Goal: Task Accomplishment & Management: Complete application form

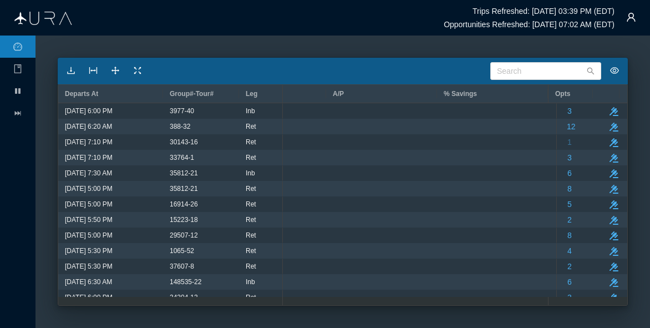
scroll to position [0, 2442]
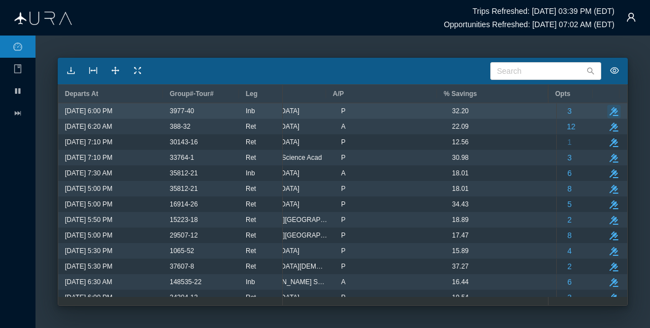
click at [610, 111] on icon "button" at bounding box center [614, 111] width 9 height 9
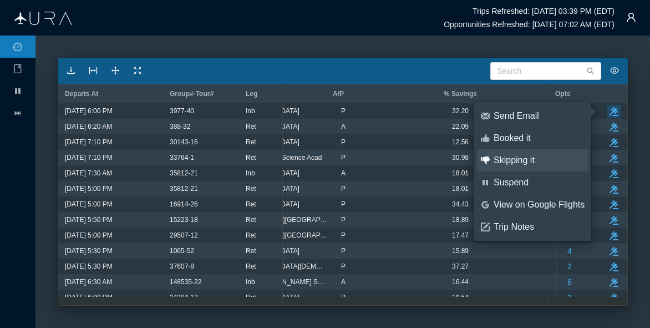
click at [521, 161] on div "Skipping it" at bounding box center [539, 160] width 91 height 12
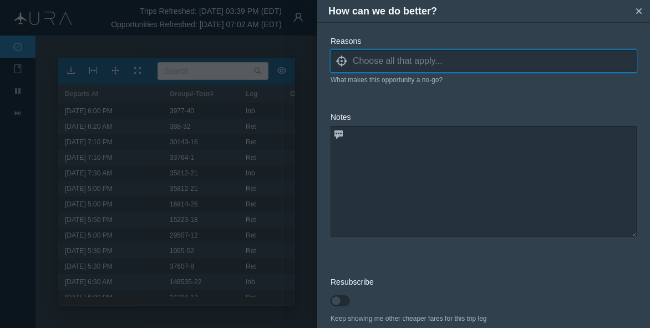
click at [364, 61] on input at bounding box center [495, 61] width 284 height 17
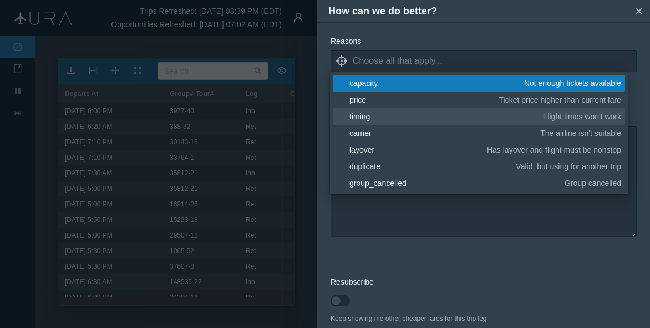
click at [365, 111] on div "timing" at bounding box center [444, 116] width 190 height 11
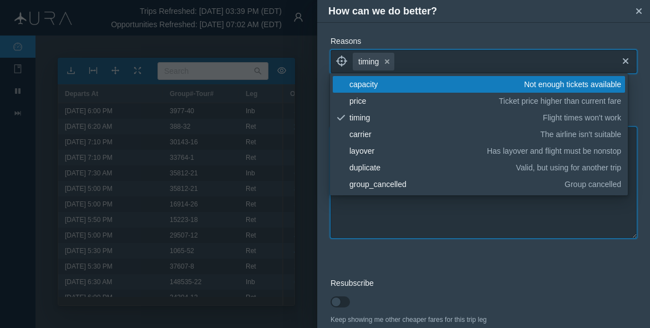
click at [398, 214] on textarea at bounding box center [484, 182] width 306 height 111
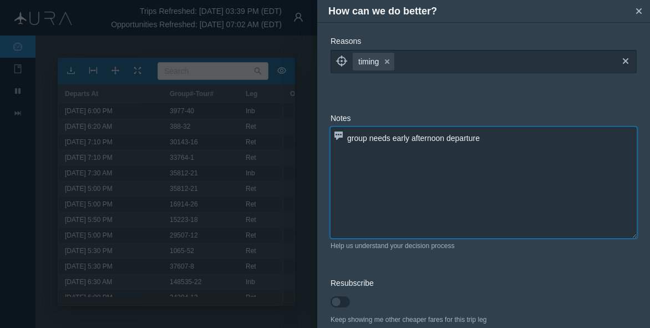
scroll to position [54, 0]
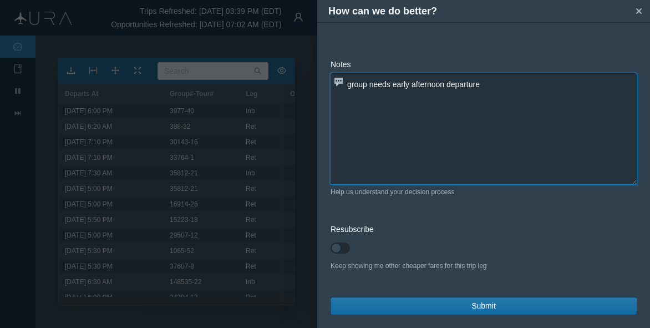
type textarea "group needs early afternoon departure"
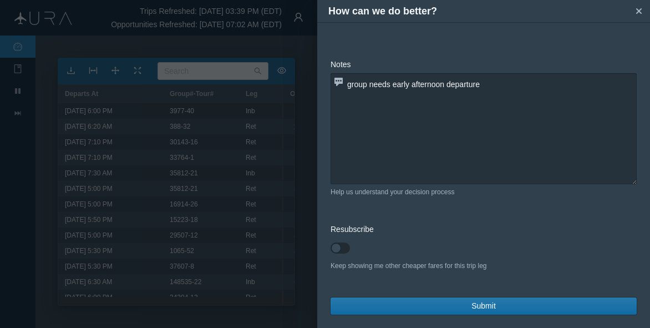
click at [413, 306] on button "Submit" at bounding box center [484, 305] width 306 height 17
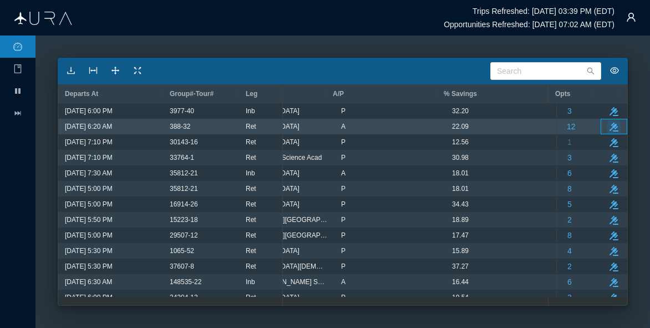
click at [610, 125] on icon "button" at bounding box center [614, 127] width 9 height 9
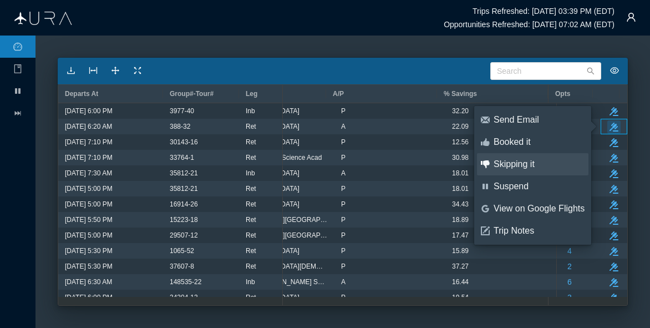
click at [523, 161] on div "Skipping it" at bounding box center [539, 164] width 91 height 12
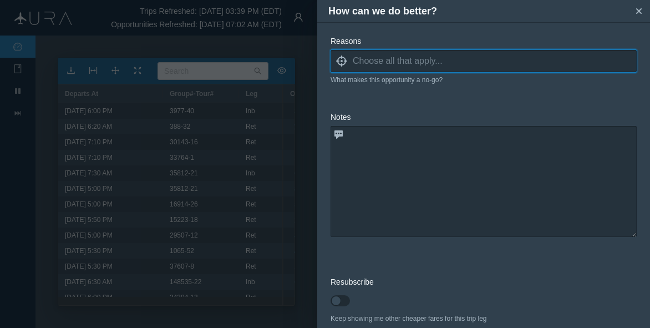
click at [384, 64] on input at bounding box center [495, 61] width 284 height 17
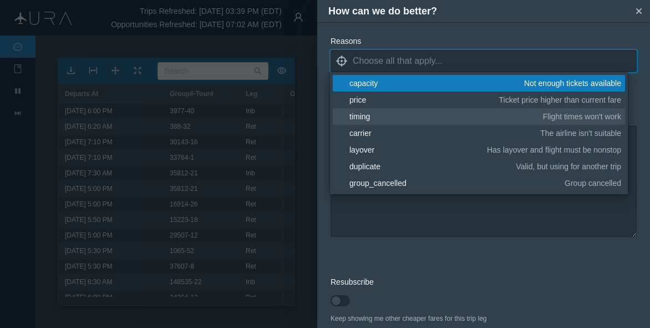
click at [369, 114] on div "timing" at bounding box center [444, 116] width 190 height 11
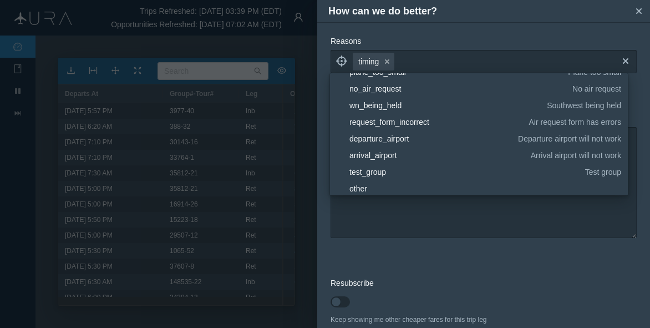
scroll to position [166, 0]
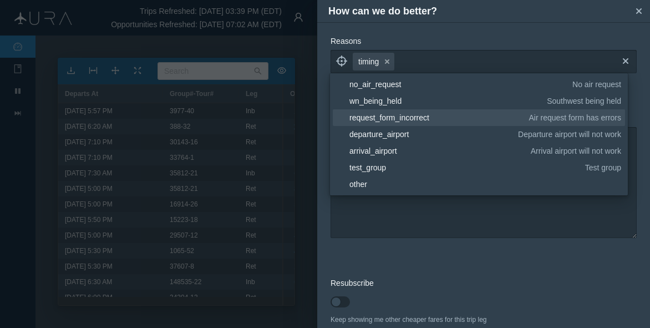
click at [437, 121] on div "request_form_incorrect" at bounding box center [437, 117] width 176 height 11
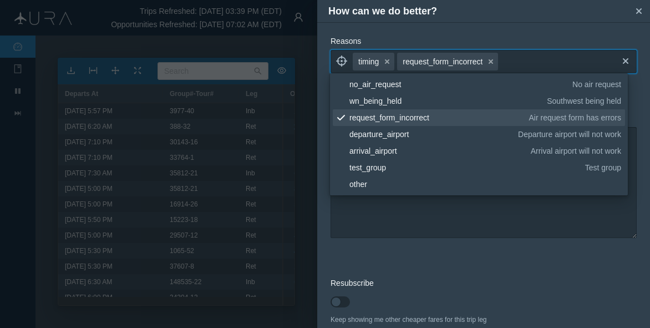
scroll to position [0, 0]
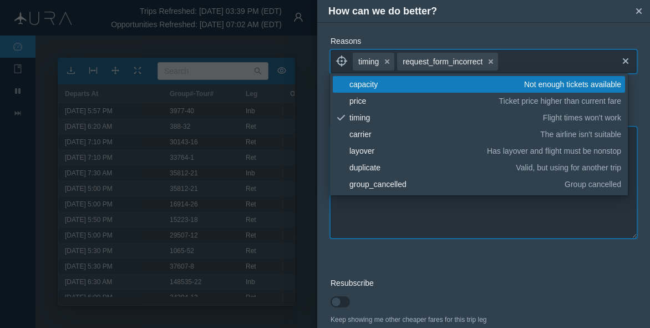
click at [437, 223] on textarea at bounding box center [484, 182] width 306 height 111
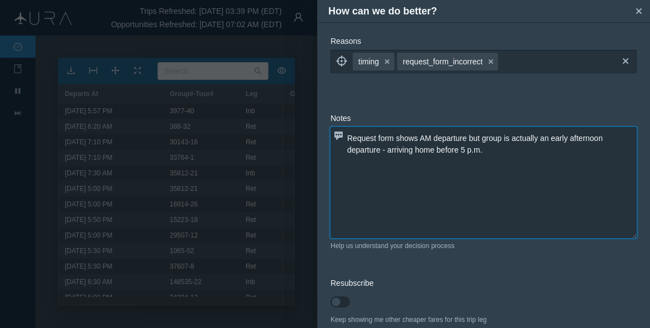
scroll to position [54, 0]
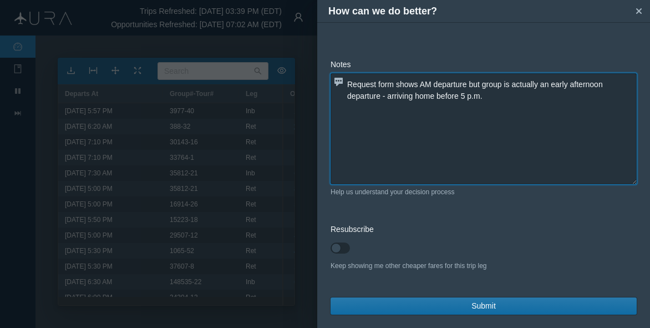
type textarea "Request form shows AM departure but group is actually an early afternoon depart…"
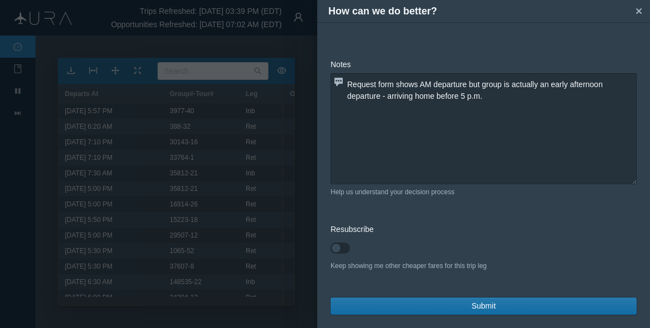
click at [485, 302] on span "Submit" at bounding box center [483, 306] width 24 height 12
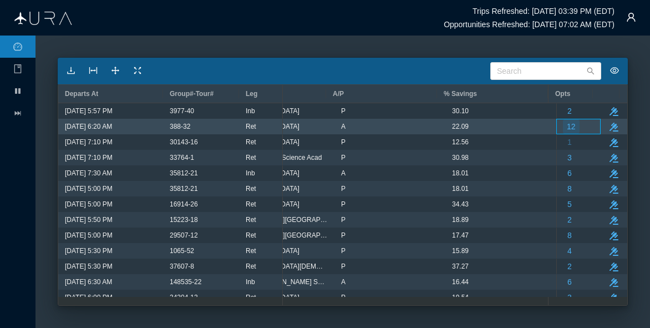
click at [567, 124] on span "12" at bounding box center [571, 126] width 9 height 14
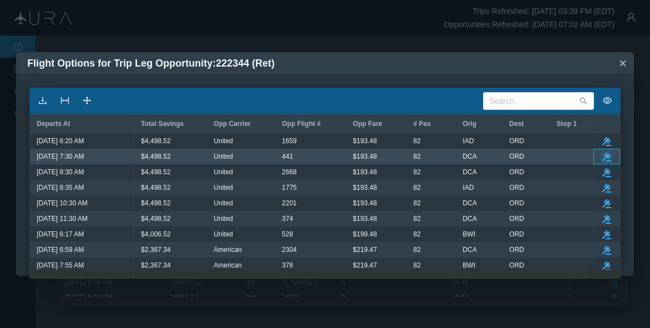
click at [602, 155] on icon "button" at bounding box center [606, 157] width 9 height 9
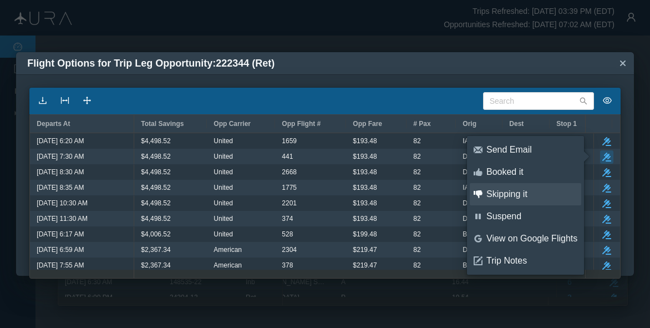
click at [514, 194] on div "Skipping it" at bounding box center [531, 194] width 91 height 12
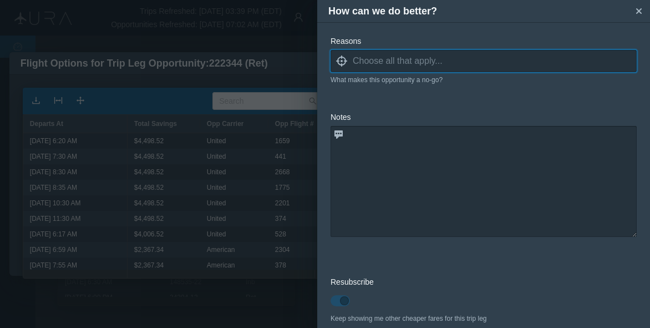
click at [372, 63] on input at bounding box center [495, 61] width 284 height 17
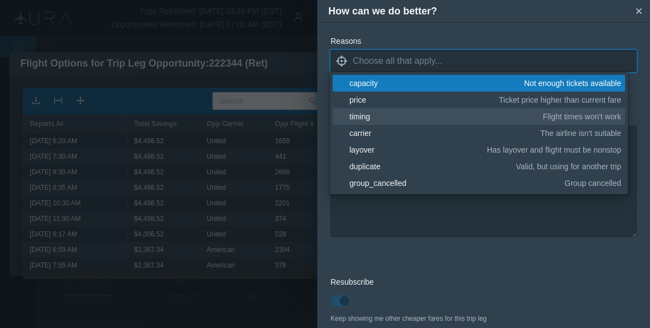
click at [372, 115] on div "timing" at bounding box center [444, 116] width 190 height 11
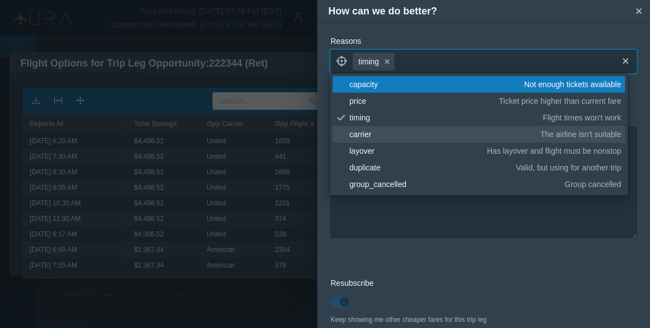
scroll to position [166, 0]
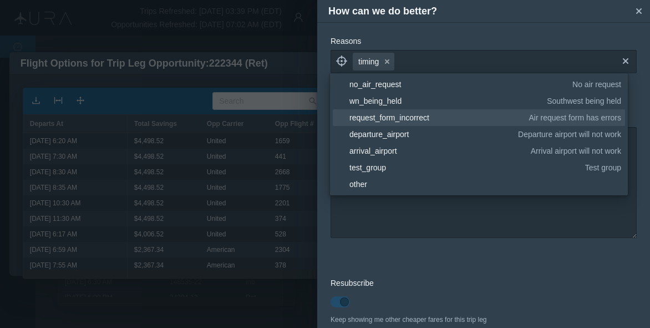
click at [389, 121] on div "request_form_incorrect" at bounding box center [437, 117] width 176 height 11
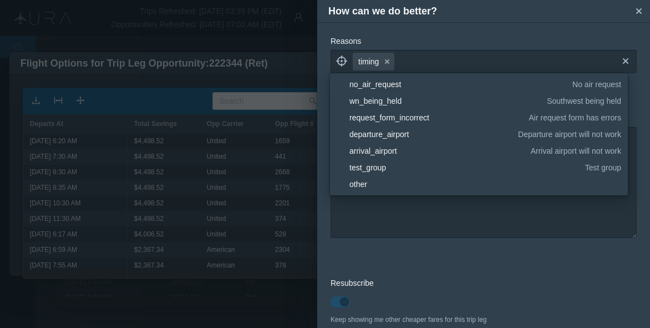
scroll to position [0, 0]
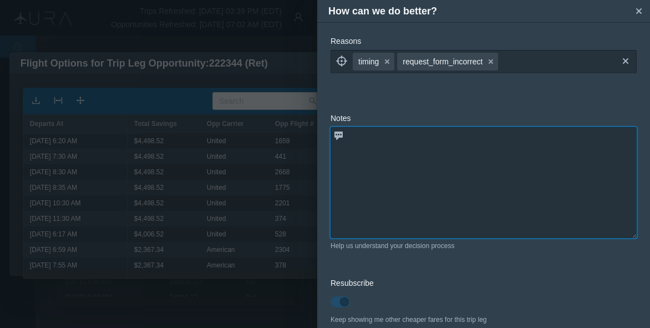
click at [399, 215] on textarea at bounding box center [484, 182] width 306 height 111
paste textarea "Request form shows AM departure but group is actually an early afternoon depart…"
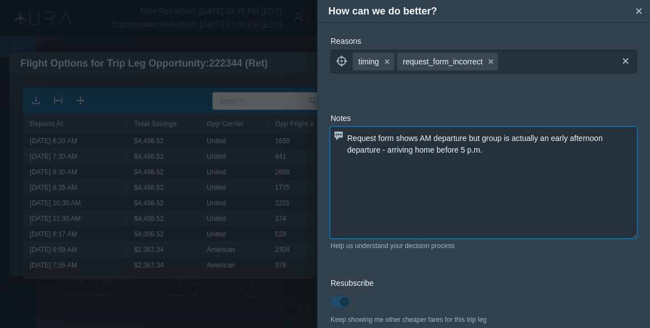
scroll to position [54, 0]
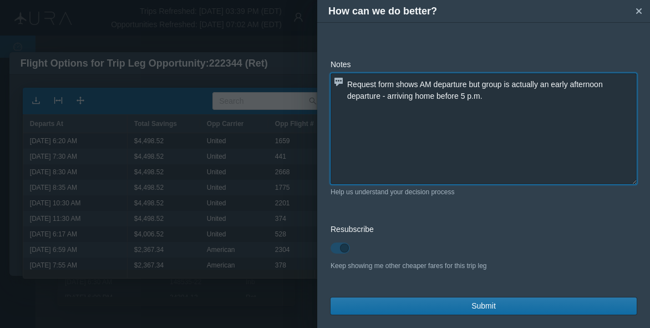
type textarea "Request form shows AM departure but group is actually an early afternoon depart…"
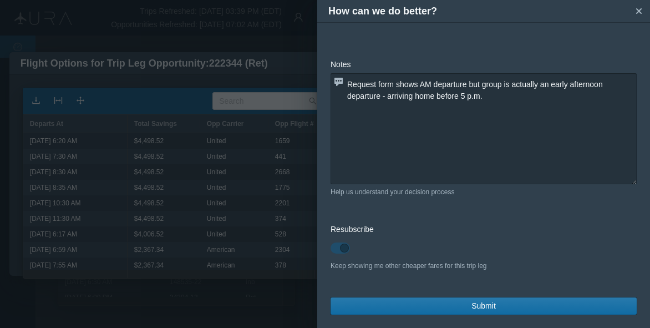
click at [479, 304] on span "Submit" at bounding box center [483, 306] width 24 height 12
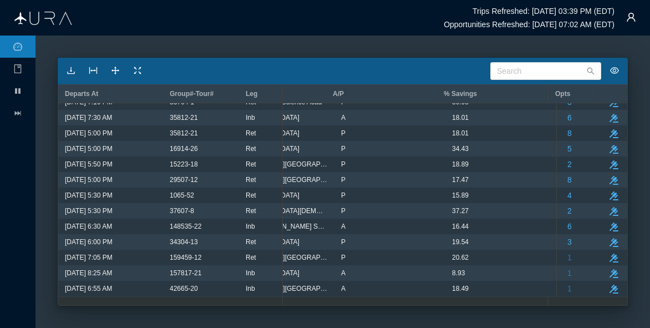
scroll to position [0, 0]
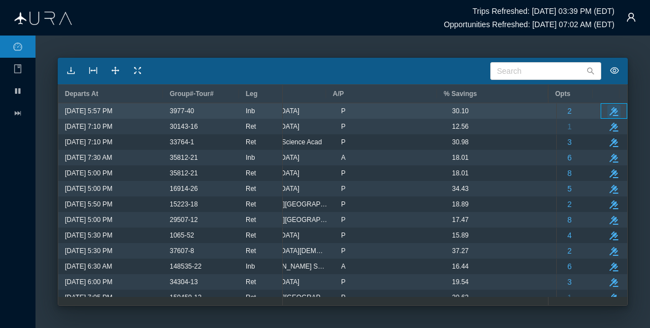
click at [607, 107] on button "take-action" at bounding box center [613, 111] width 13 height 13
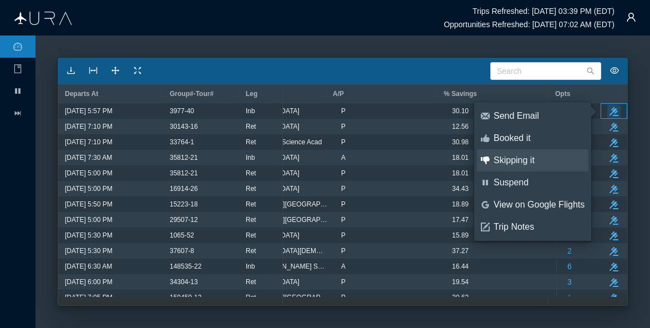
click at [504, 161] on div "Skipping it" at bounding box center [539, 160] width 91 height 12
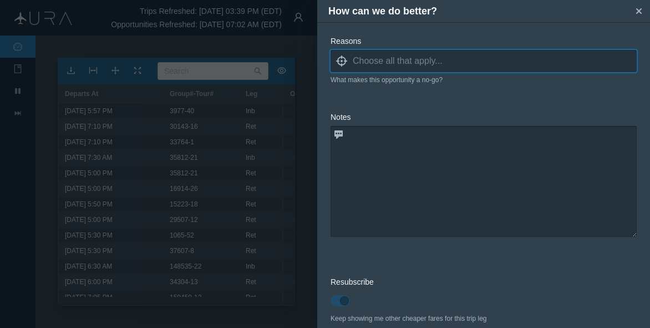
click at [365, 64] on input at bounding box center [495, 61] width 284 height 17
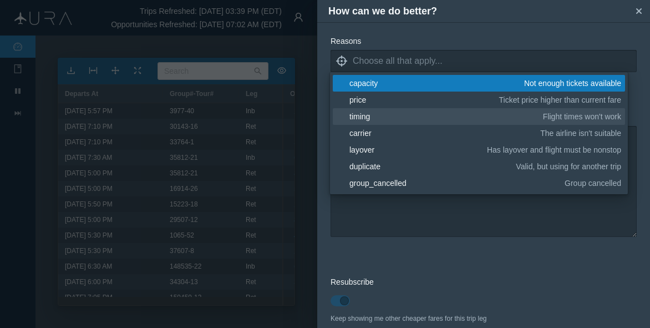
click at [362, 108] on link "blank timing Flight times won't work" at bounding box center [479, 116] width 292 height 17
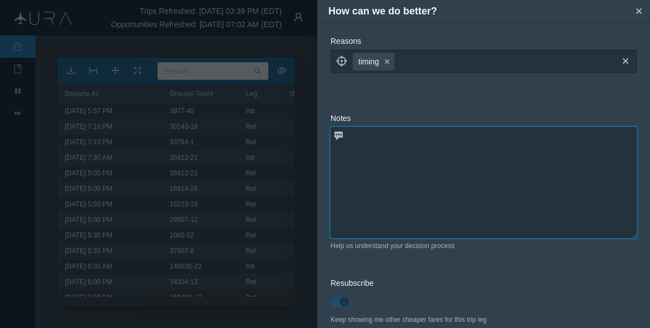
click at [403, 216] on textarea at bounding box center [484, 182] width 306 height 111
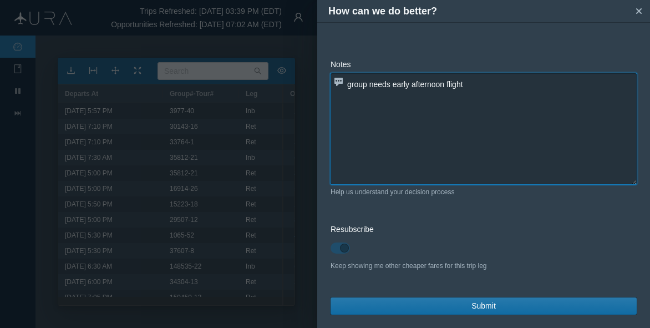
type textarea "group needs early afternoon flight"
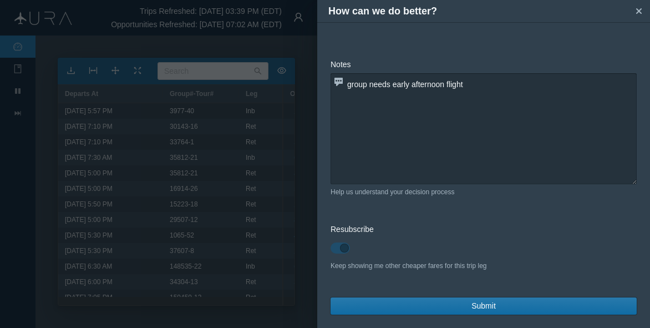
click at [471, 307] on span "Submit" at bounding box center [483, 306] width 24 height 12
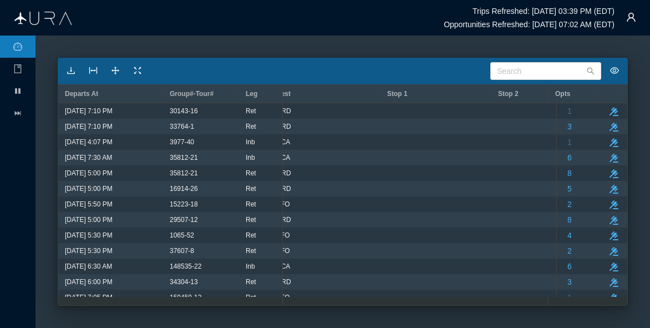
scroll to position [0, 355]
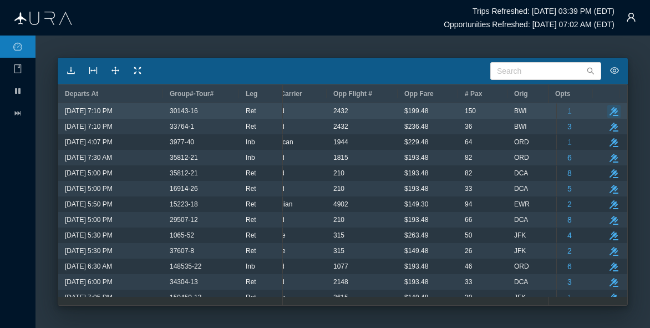
click at [610, 110] on icon "take-action" at bounding box center [614, 111] width 9 height 9
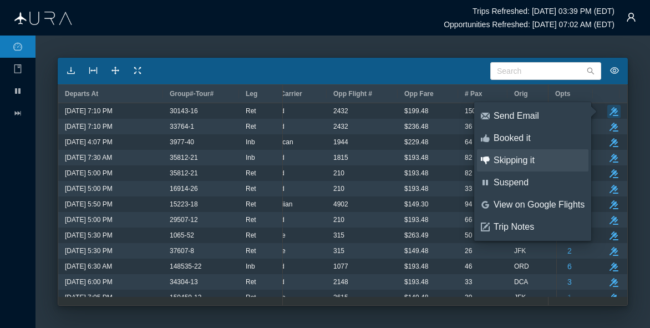
click at [519, 165] on div "Skipping it" at bounding box center [539, 160] width 91 height 12
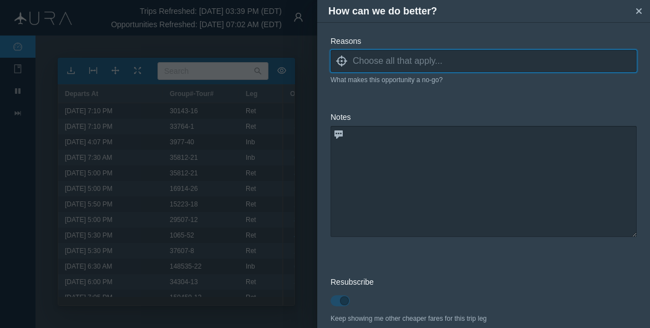
click at [403, 61] on input at bounding box center [495, 61] width 284 height 17
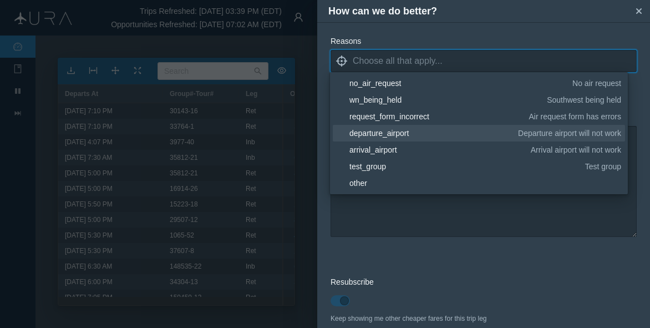
click at [383, 131] on div "departure_airport" at bounding box center [431, 133] width 165 height 11
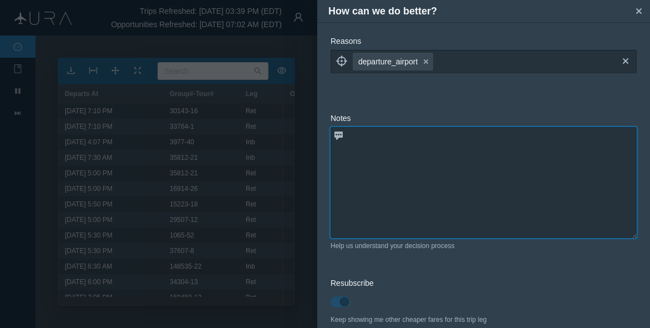
click at [393, 211] on textarea at bounding box center [484, 182] width 306 height 111
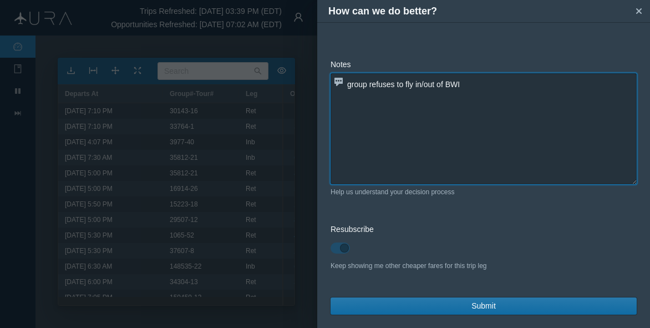
type textarea "group refuses to fly in/out of BWI"
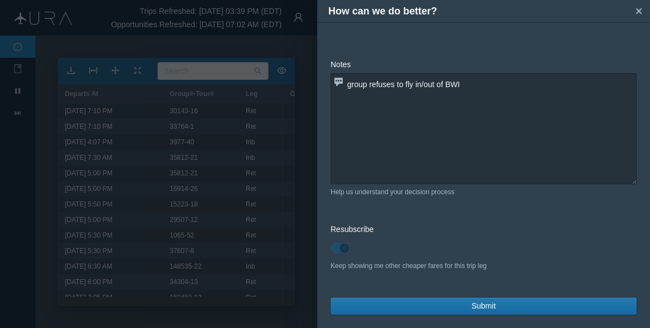
click at [476, 303] on span "Submit" at bounding box center [483, 306] width 24 height 12
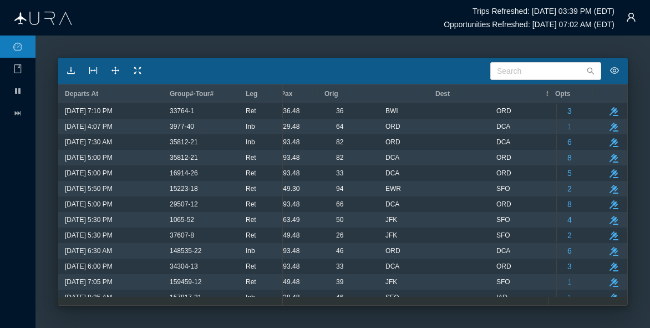
scroll to position [0, 367]
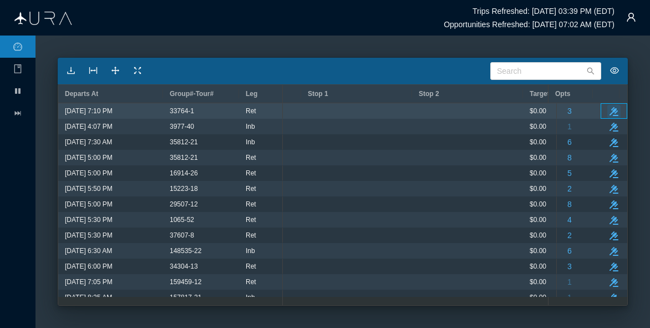
click at [610, 108] on icon "take-action" at bounding box center [614, 111] width 9 height 9
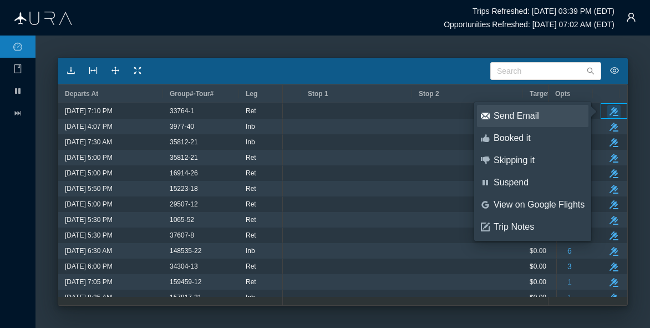
click at [510, 115] on div "Send Email" at bounding box center [539, 116] width 91 height 12
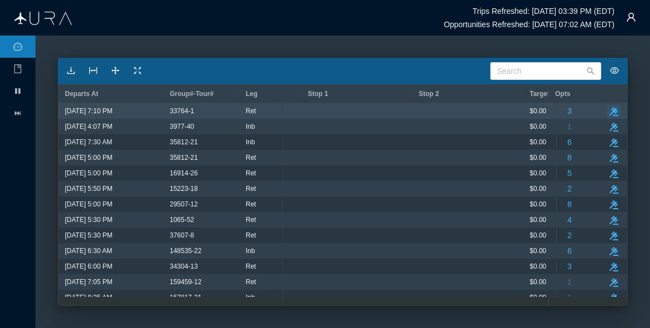
click at [610, 111] on icon "button" at bounding box center [614, 111] width 9 height 9
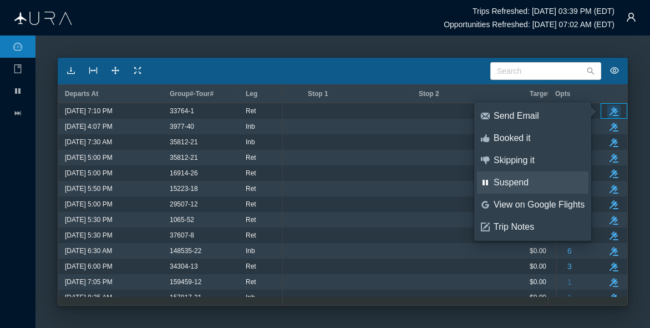
click at [504, 184] on div "Suspend" at bounding box center [539, 182] width 91 height 12
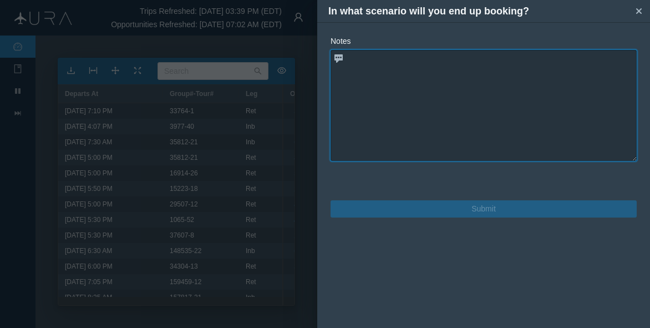
click at [366, 85] on textarea at bounding box center [484, 105] width 306 height 111
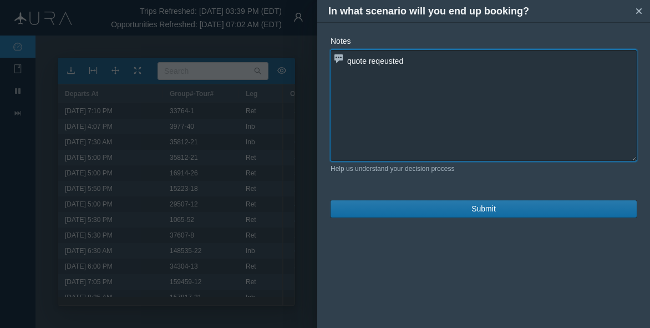
type textarea "quote reqeusted"
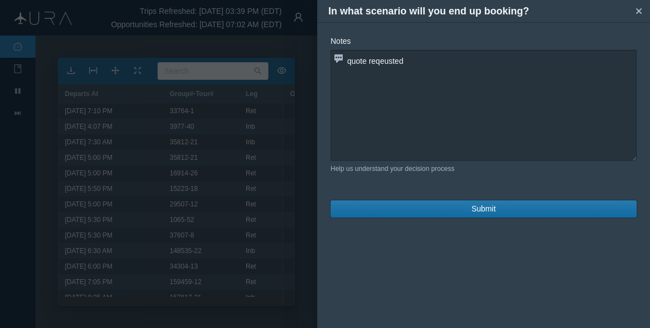
click at [481, 214] on span "Submit" at bounding box center [483, 209] width 24 height 12
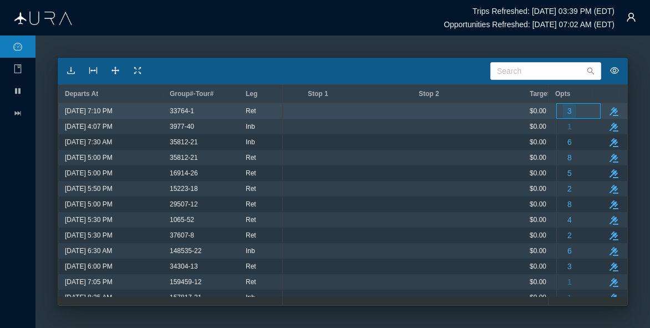
click at [567, 110] on span "3" at bounding box center [569, 111] width 4 height 14
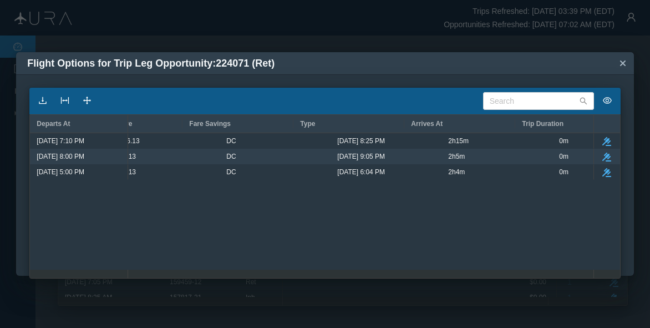
scroll to position [0, 0]
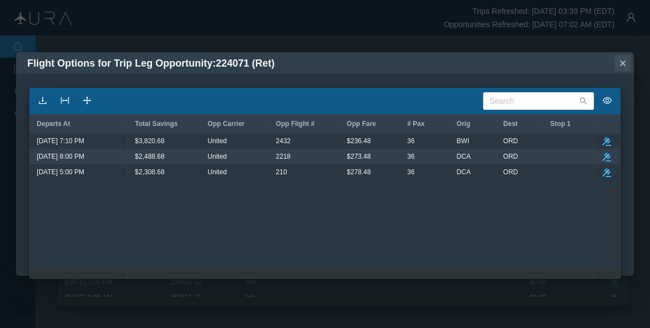
click at [623, 59] on icon "small-cross" at bounding box center [622, 63] width 11 height 11
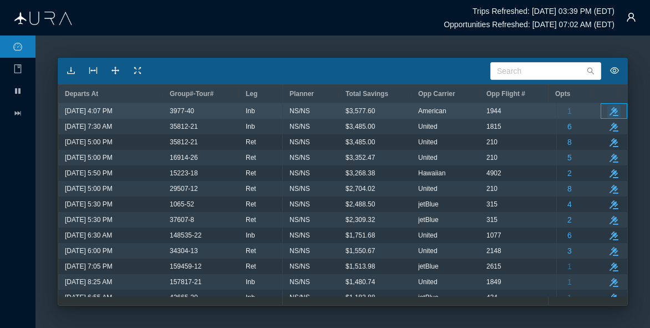
click at [610, 107] on icon "take-action" at bounding box center [614, 111] width 9 height 9
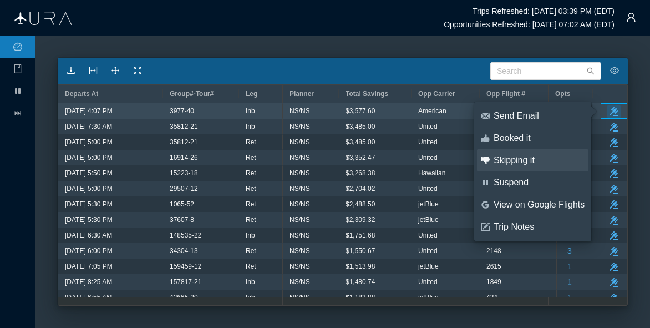
click at [514, 161] on div "Skipping it" at bounding box center [539, 160] width 91 height 12
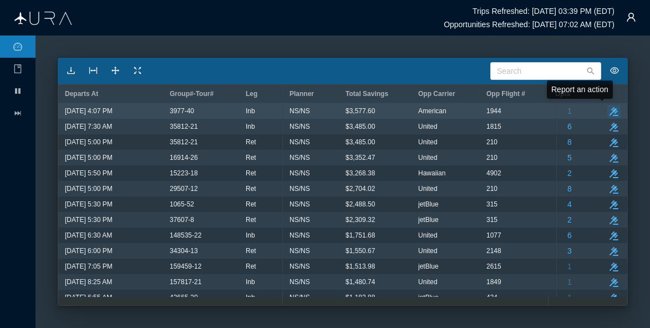
click at [610, 113] on icon "take-action" at bounding box center [614, 111] width 9 height 9
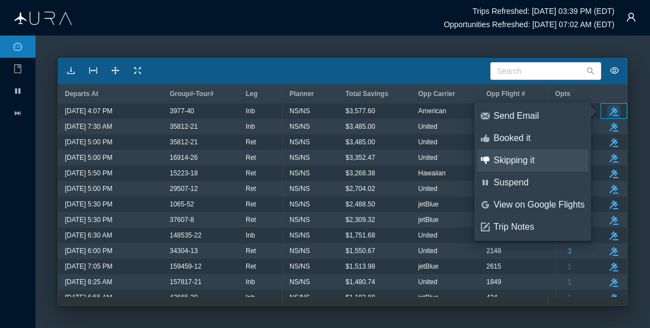
click at [515, 158] on div "Skipping it" at bounding box center [539, 160] width 91 height 12
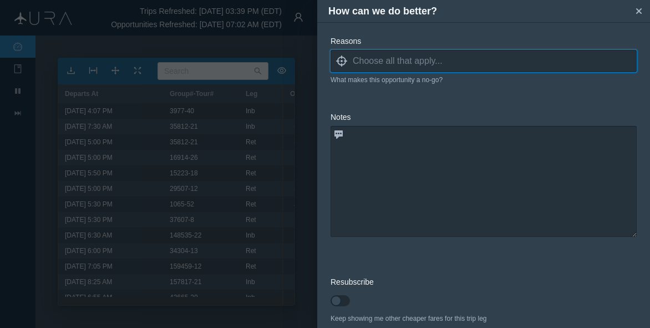
click at [436, 58] on input at bounding box center [495, 61] width 284 height 17
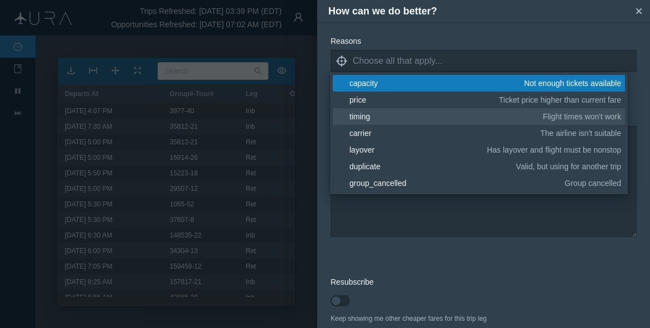
click at [381, 115] on div "timing" at bounding box center [444, 116] width 190 height 11
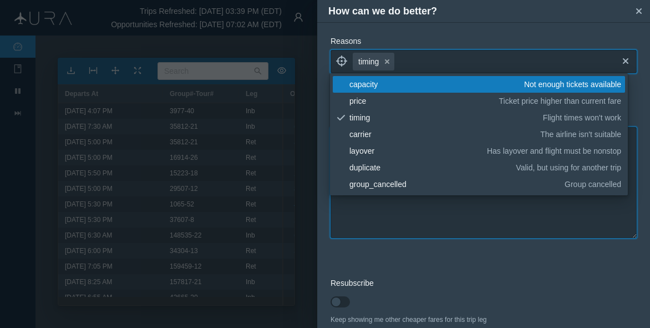
click at [412, 207] on textarea at bounding box center [484, 182] width 306 height 111
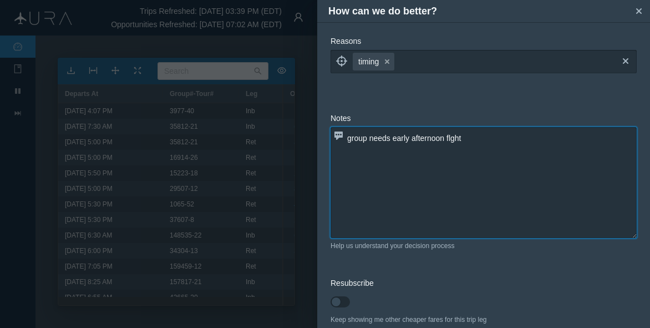
scroll to position [54, 0]
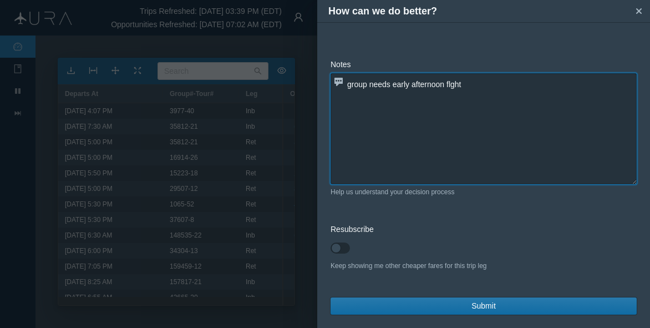
type textarea "group needs early afternoon flght"
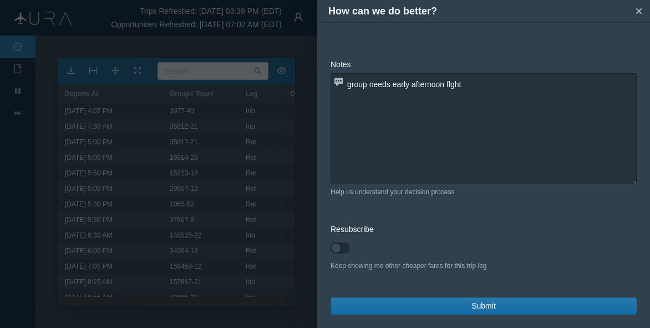
click at [503, 305] on button "Submit" at bounding box center [484, 305] width 306 height 17
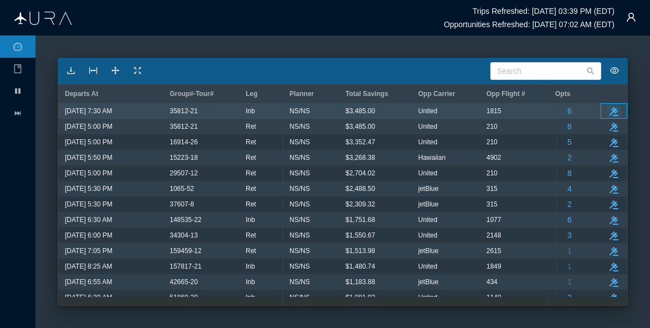
click at [607, 109] on button "take-action" at bounding box center [613, 111] width 13 height 13
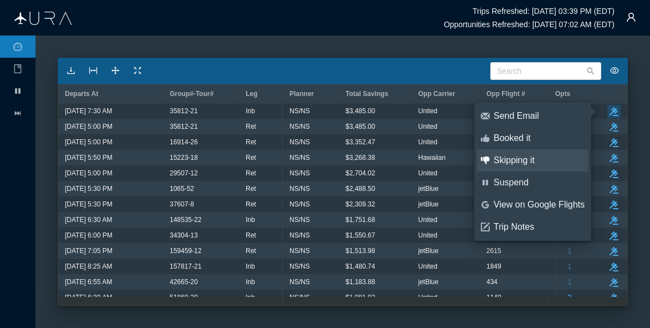
click at [511, 164] on div "Skipping it" at bounding box center [539, 160] width 91 height 12
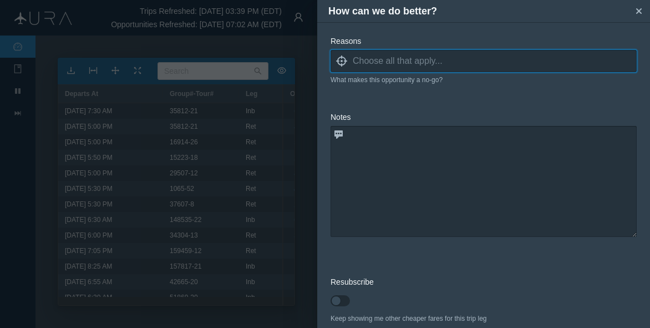
click at [391, 64] on input at bounding box center [495, 61] width 284 height 17
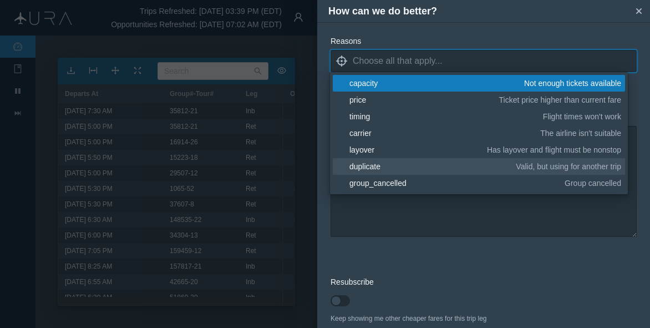
scroll to position [111, 0]
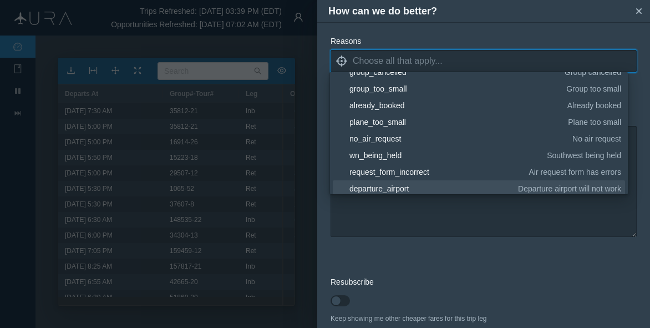
click at [376, 185] on div "departure_airport" at bounding box center [431, 188] width 165 height 11
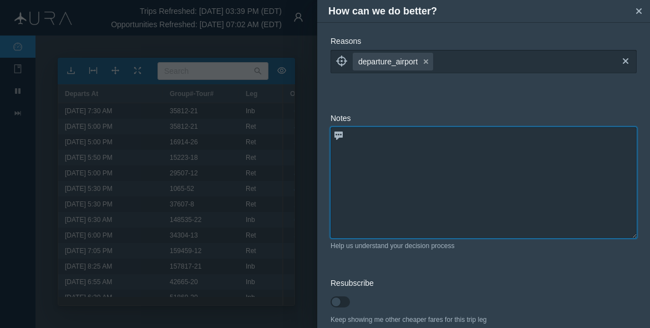
click at [389, 220] on textarea at bounding box center [484, 182] width 306 height 111
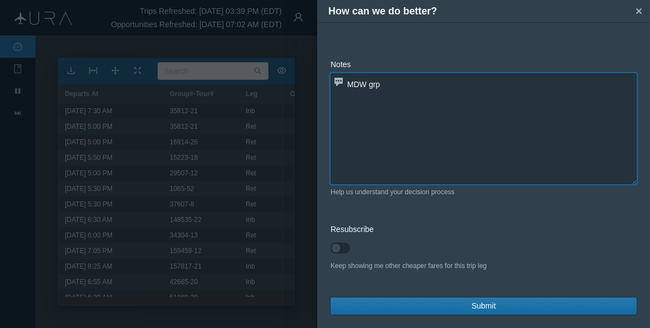
type textarea "MDW grp"
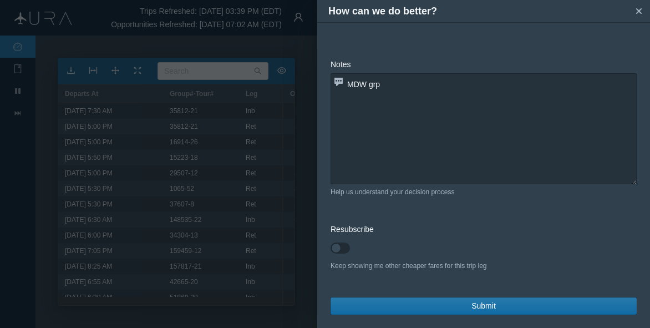
click at [504, 305] on button "Submit" at bounding box center [484, 305] width 306 height 17
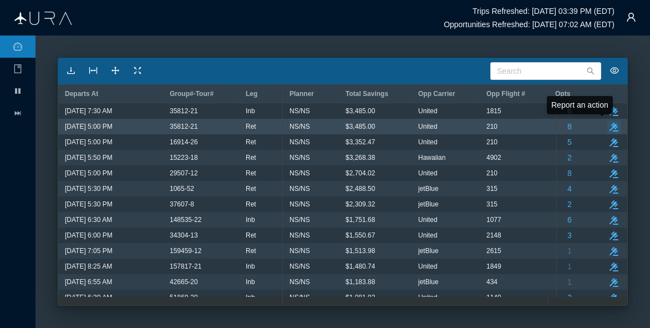
click at [610, 123] on icon "take-action" at bounding box center [614, 127] width 9 height 9
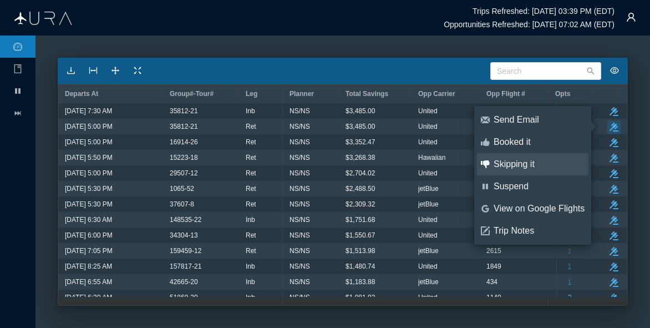
click at [523, 167] on div "Skipping it" at bounding box center [539, 164] width 91 height 12
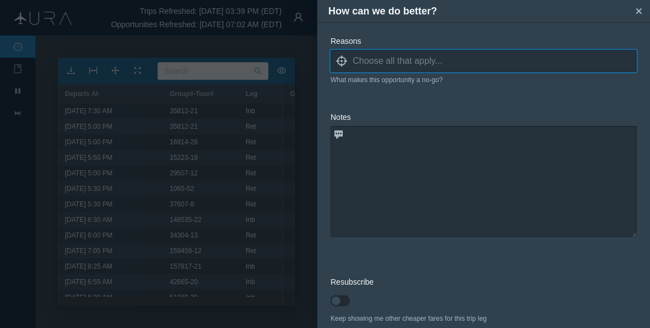
click at [387, 64] on input at bounding box center [495, 61] width 284 height 17
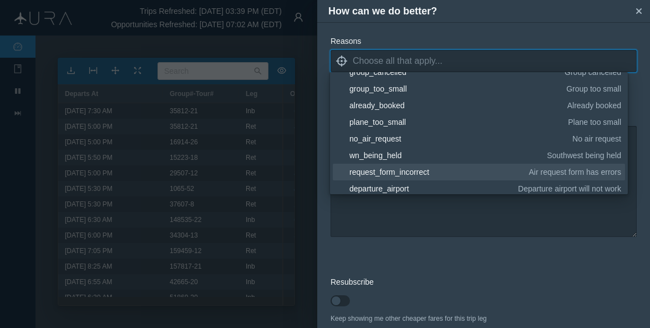
scroll to position [166, 0]
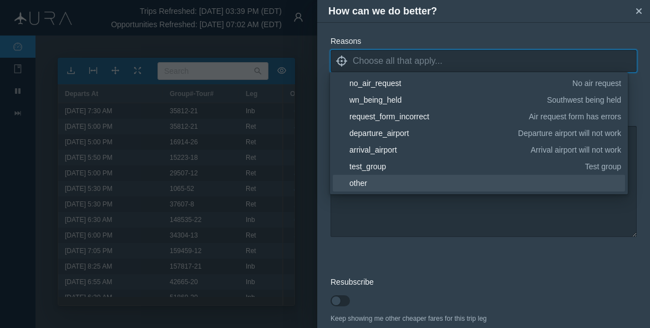
click at [386, 154] on div "arrival_airport" at bounding box center [438, 149] width 178 height 11
click at [380, 151] on div "arrival_airport" at bounding box center [438, 149] width 178 height 11
click at [442, 227] on textarea at bounding box center [484, 181] width 306 height 111
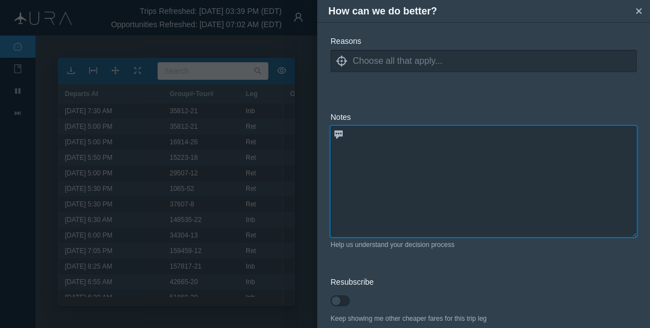
scroll to position [0, 0]
click at [439, 203] on textarea at bounding box center [484, 181] width 306 height 111
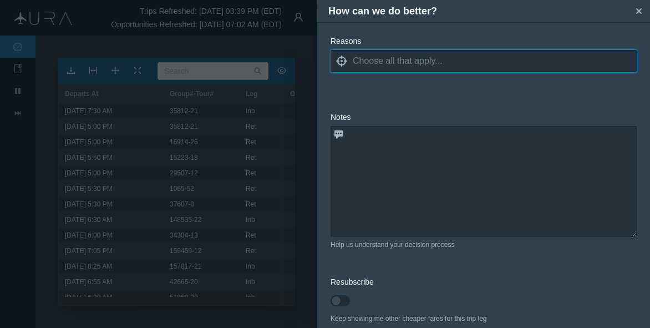
click at [397, 53] on input at bounding box center [495, 61] width 284 height 17
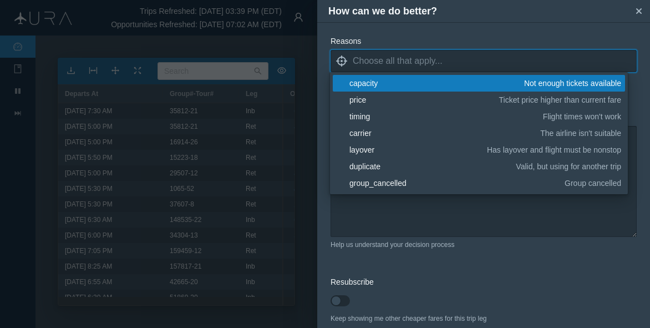
scroll to position [166, 0]
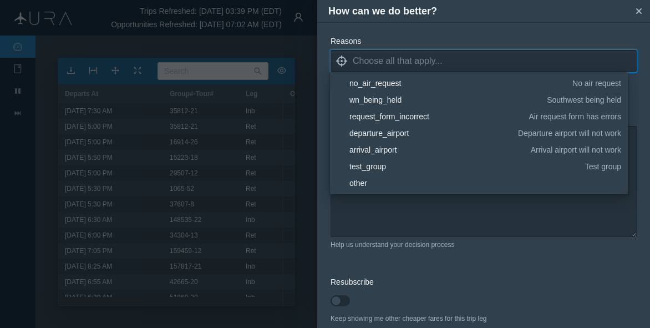
click at [376, 149] on div "arrival_airport" at bounding box center [438, 149] width 178 height 11
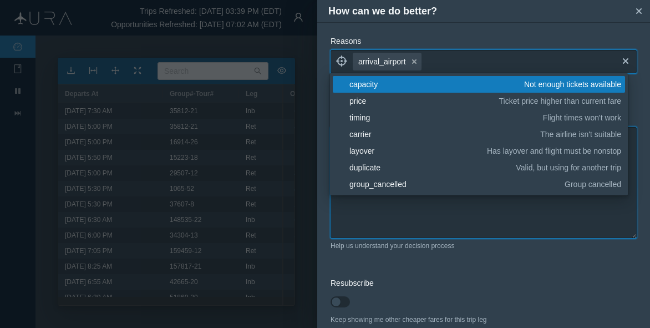
click at [415, 224] on textarea at bounding box center [484, 182] width 306 height 111
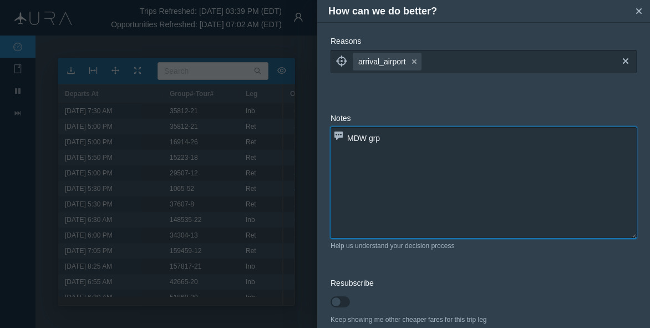
scroll to position [54, 0]
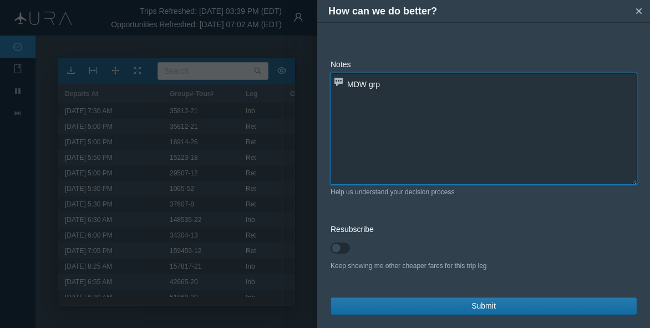
type textarea "MDW grp"
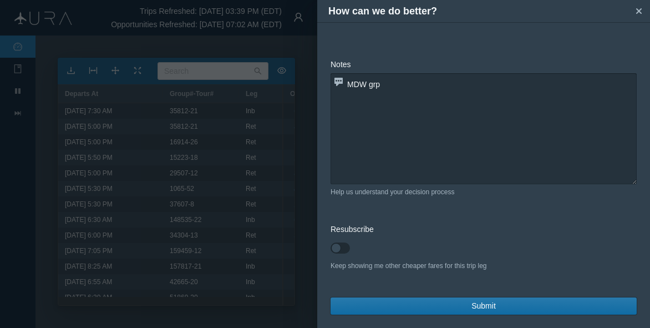
click at [455, 307] on button "Submit" at bounding box center [484, 305] width 306 height 17
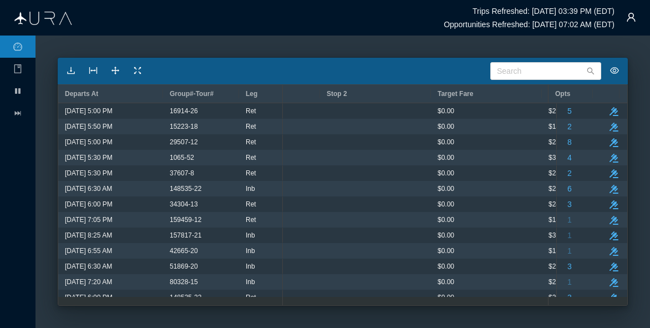
scroll to position [0, 698]
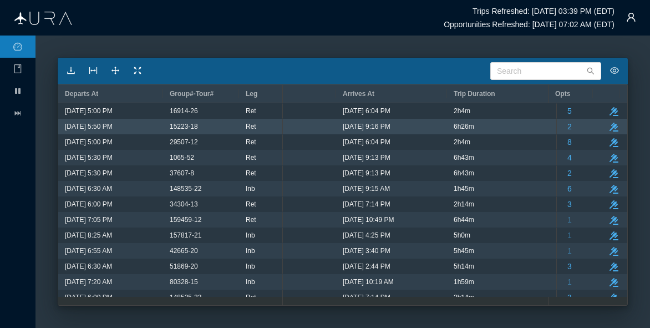
click at [610, 111] on icon "take-action" at bounding box center [614, 111] width 9 height 9
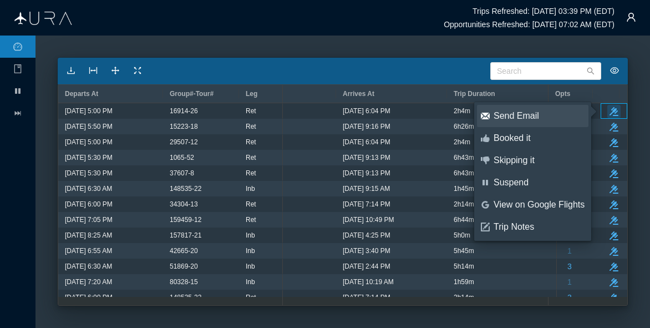
click at [524, 114] on div "Send Email" at bounding box center [539, 116] width 91 height 12
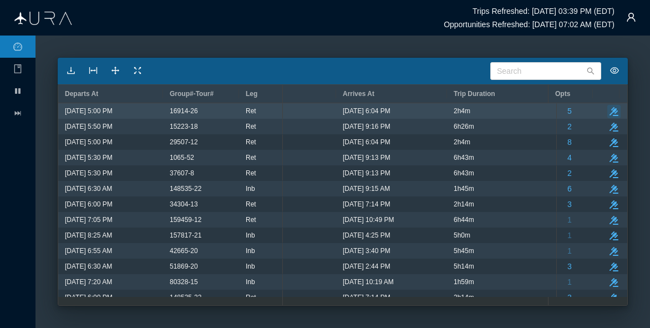
click at [610, 108] on icon "button" at bounding box center [614, 111] width 9 height 9
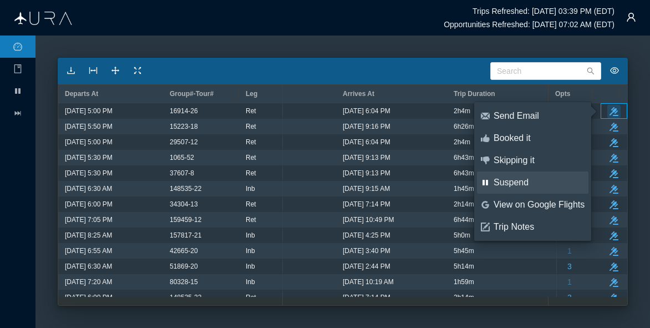
click at [511, 185] on div "Suspend" at bounding box center [539, 182] width 91 height 12
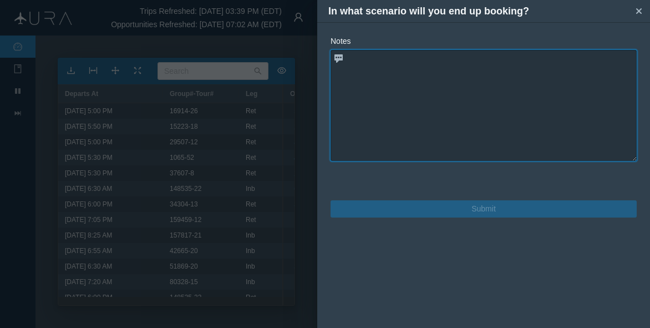
click at [473, 94] on textarea at bounding box center [484, 105] width 306 height 111
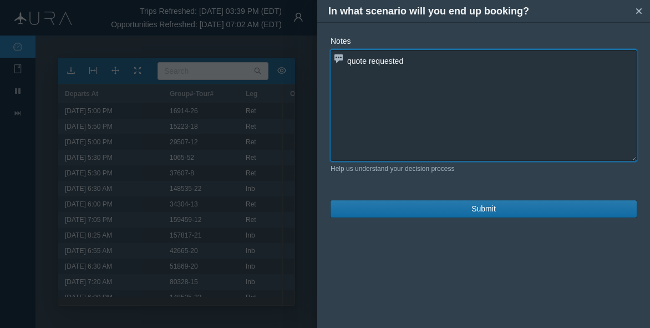
type textarea "quote requested"
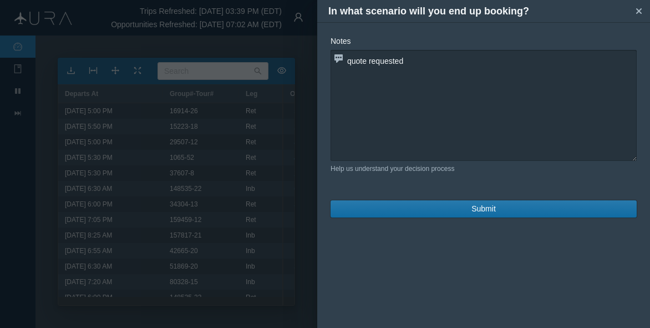
click at [453, 205] on button "Submit" at bounding box center [484, 208] width 306 height 17
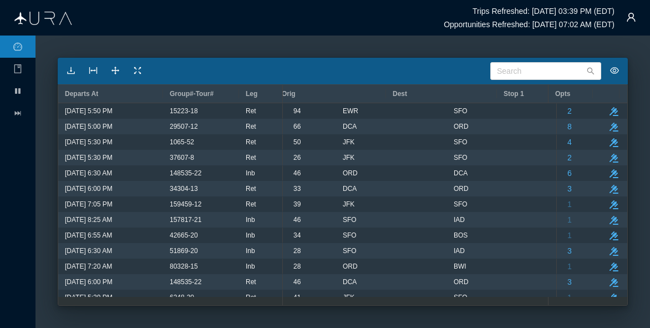
scroll to position [0, 386]
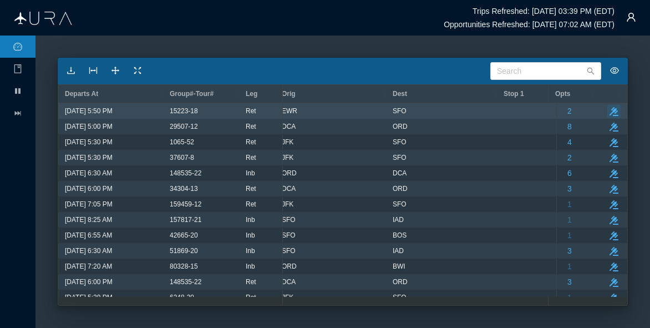
click at [610, 109] on icon "take-action" at bounding box center [614, 111] width 9 height 9
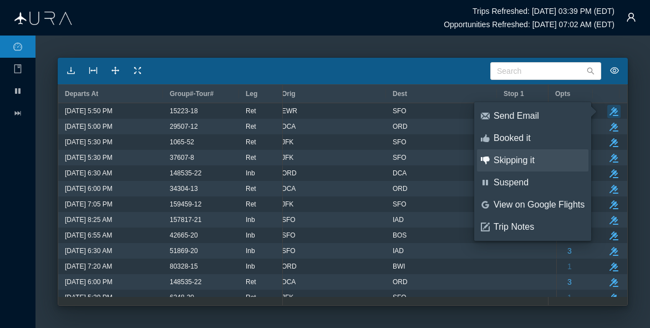
click at [531, 153] on link "thumbs-down Skipping it" at bounding box center [532, 160] width 111 height 22
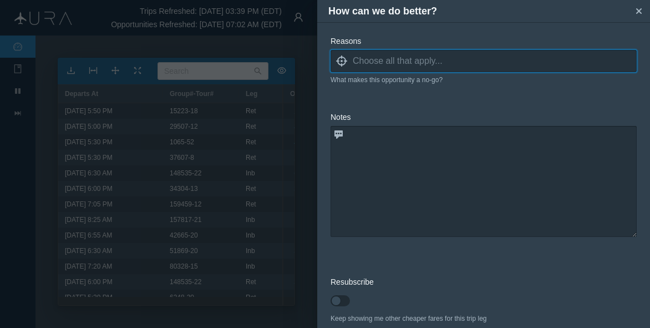
click at [437, 62] on input at bounding box center [495, 61] width 284 height 17
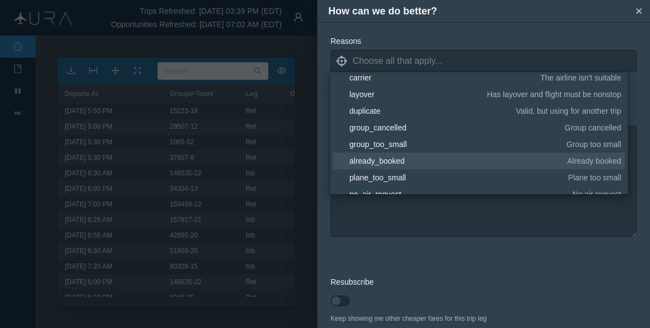
scroll to position [0, 0]
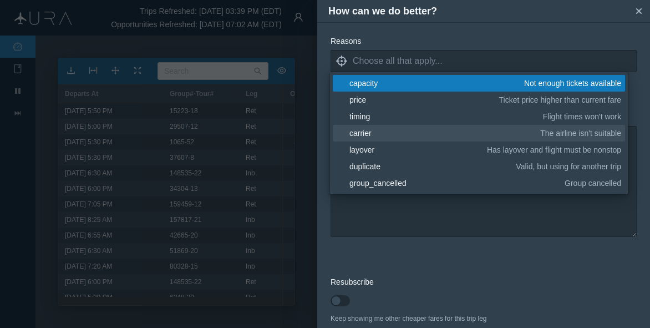
click at [361, 129] on div "carrier" at bounding box center [442, 133] width 187 height 11
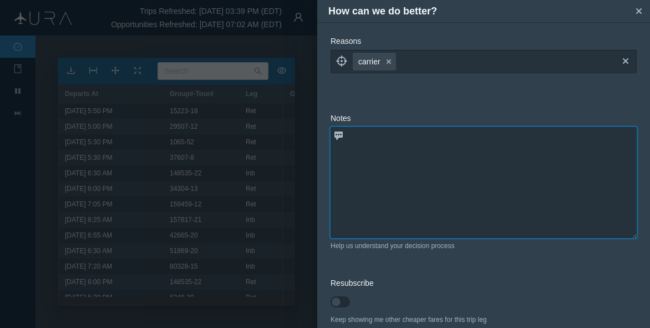
click at [415, 220] on textarea at bounding box center [484, 182] width 306 height 111
type textarea "H"
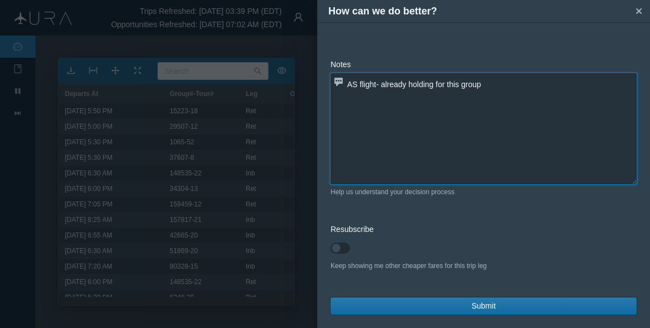
type textarea "AS flight- already holding for this group"
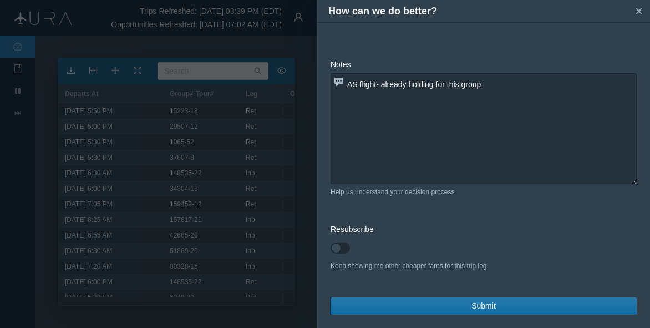
click at [474, 311] on span "Submit" at bounding box center [483, 306] width 24 height 12
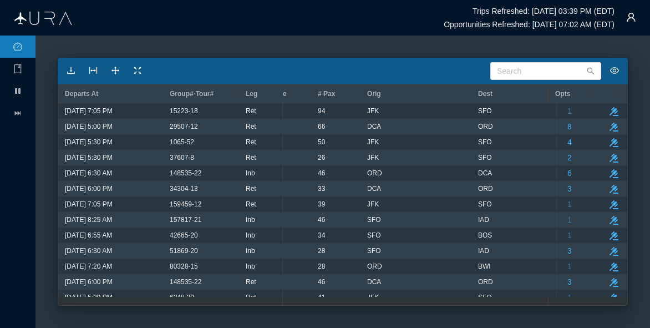
scroll to position [0, 349]
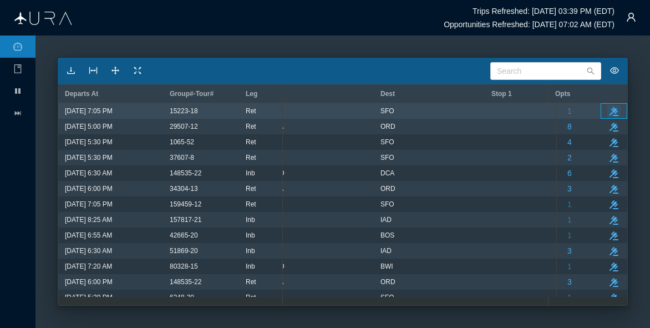
click at [610, 108] on icon "button" at bounding box center [614, 111] width 9 height 9
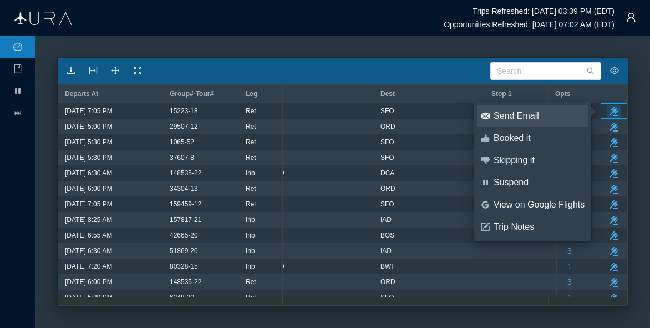
click at [514, 116] on div "Send Email" at bounding box center [539, 116] width 91 height 12
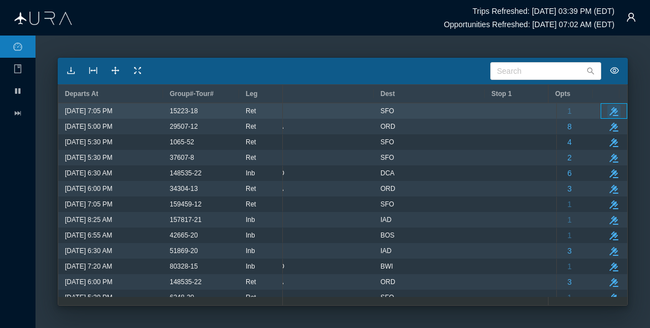
click at [610, 110] on icon "take-action" at bounding box center [614, 111] width 9 height 9
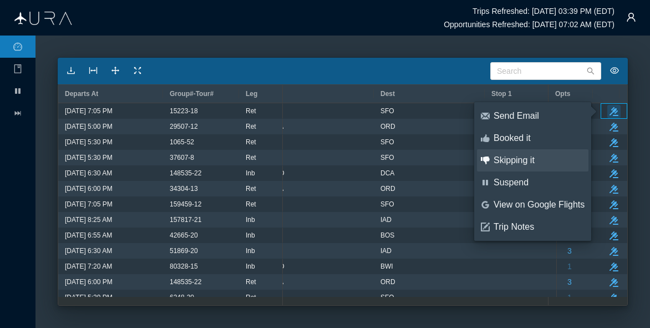
click at [516, 161] on div "Skipping it" at bounding box center [539, 160] width 91 height 12
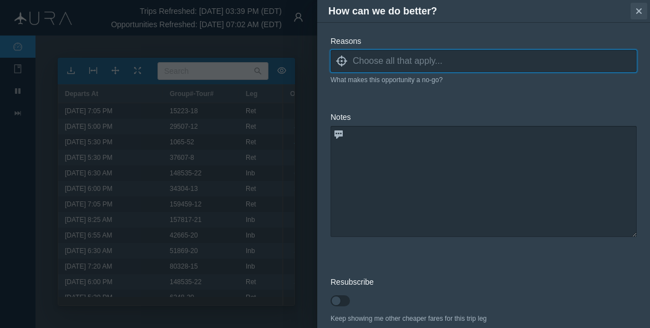
click at [643, 8] on icon "small-cross" at bounding box center [638, 11] width 11 height 11
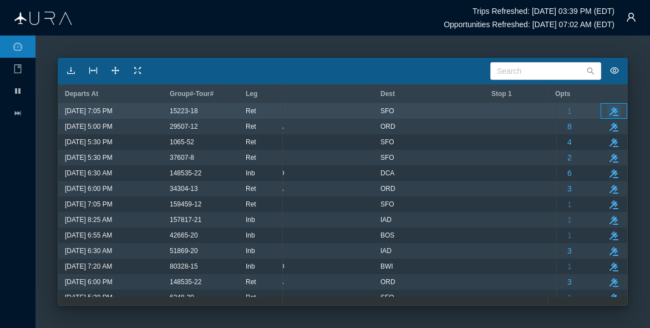
click at [607, 105] on button "take-action" at bounding box center [613, 111] width 13 height 13
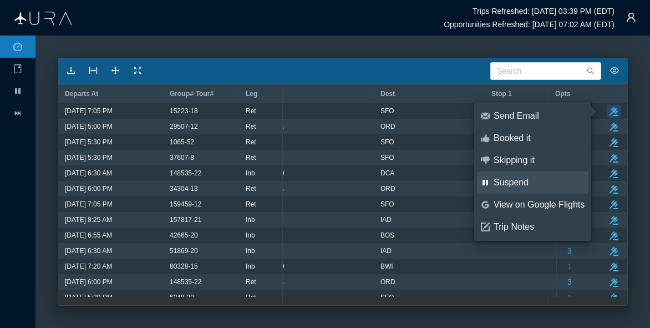
click at [512, 181] on div "Suspend" at bounding box center [539, 182] width 91 height 12
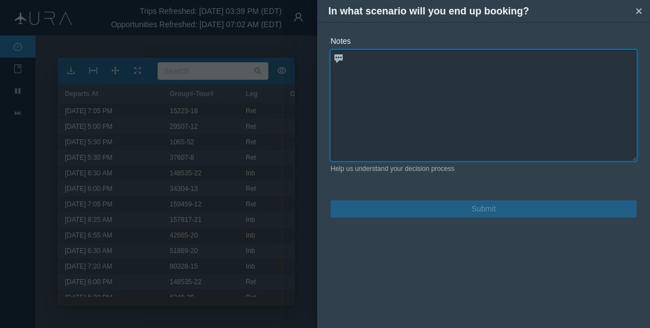
click at [439, 115] on textarea at bounding box center [484, 105] width 306 height 111
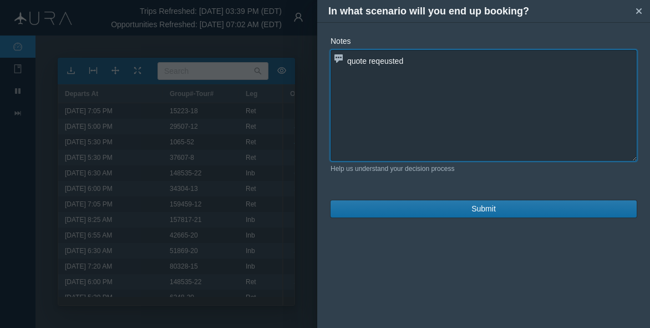
type textarea "quote reqeusted"
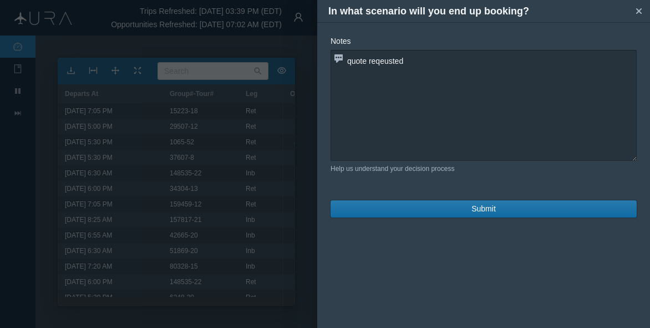
click at [505, 207] on button "Submit" at bounding box center [484, 208] width 306 height 17
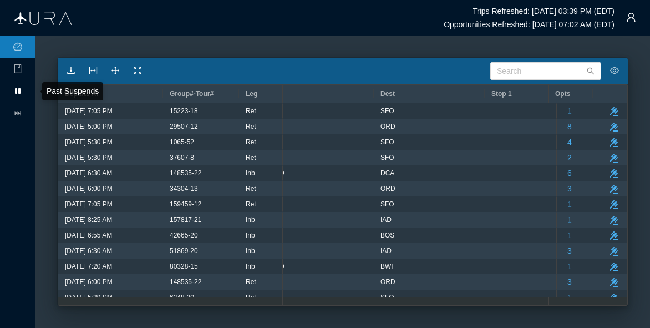
click at [17, 92] on icon at bounding box center [18, 91] width 6 height 6
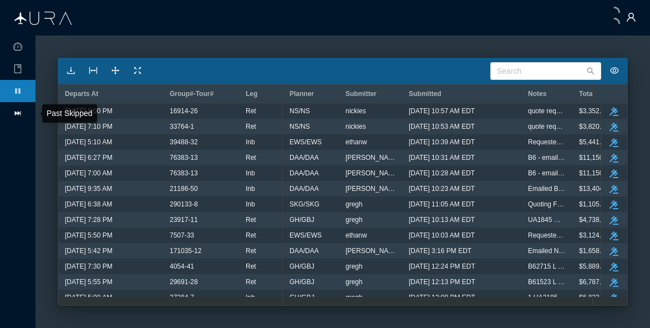
click at [17, 114] on icon "icon: fast-forward" at bounding box center [18, 113] width 6 height 4
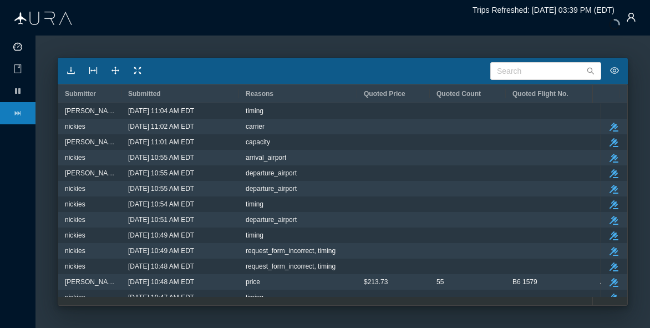
click at [21, 47] on icon "icon: dashboard" at bounding box center [17, 46] width 9 height 9
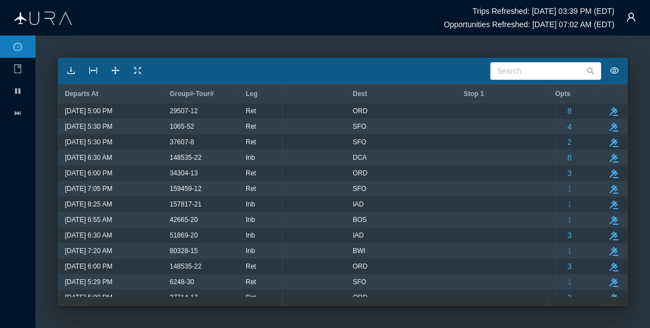
scroll to position [0, 448]
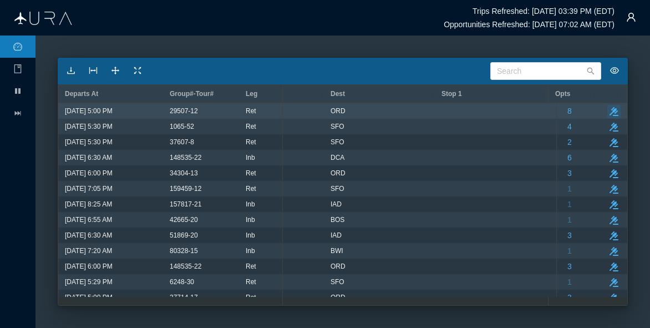
click at [610, 113] on icon "take-action" at bounding box center [614, 111] width 9 height 9
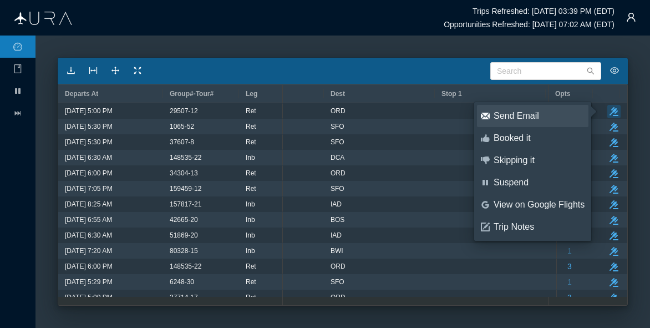
click at [519, 116] on div "Send Email" at bounding box center [539, 116] width 91 height 12
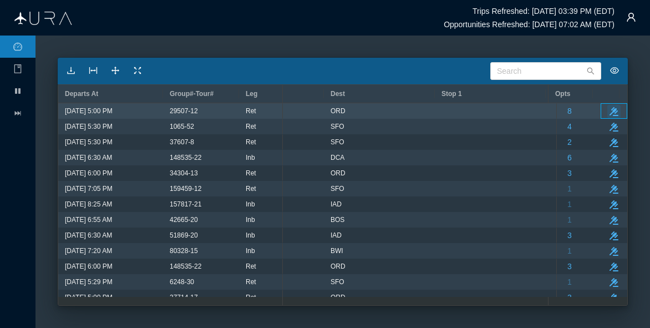
click at [610, 108] on icon "take-action" at bounding box center [614, 111] width 9 height 9
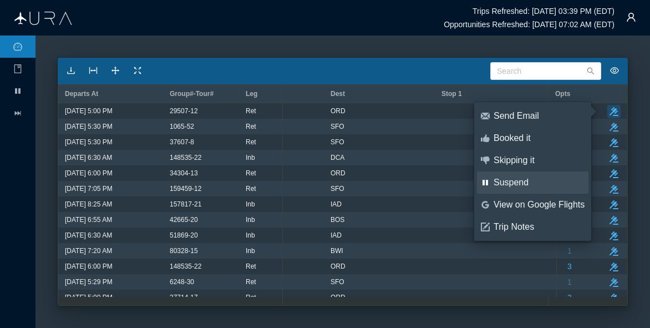
click at [508, 177] on div "Suspend" at bounding box center [539, 182] width 91 height 12
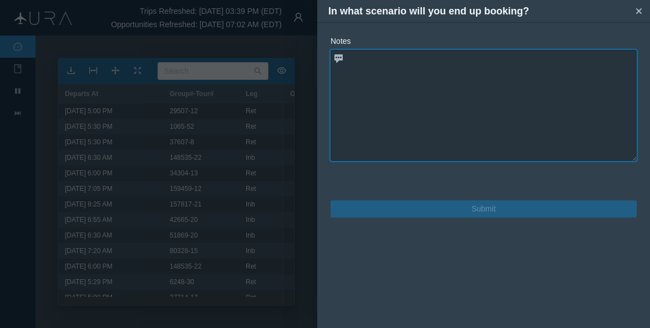
click at [386, 70] on textarea at bounding box center [484, 105] width 306 height 111
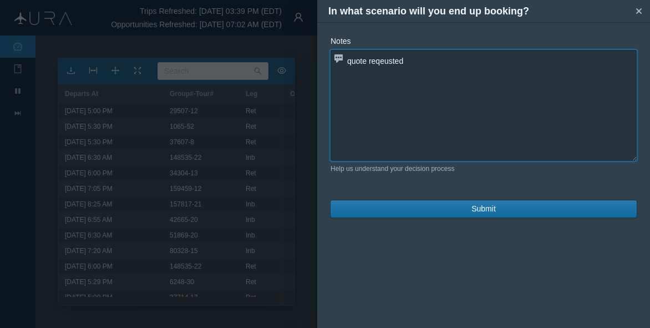
type textarea "quote reqeusted"
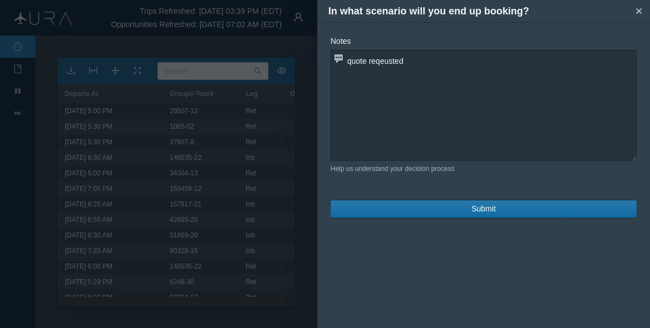
click at [450, 211] on button "Submit" at bounding box center [484, 208] width 306 height 17
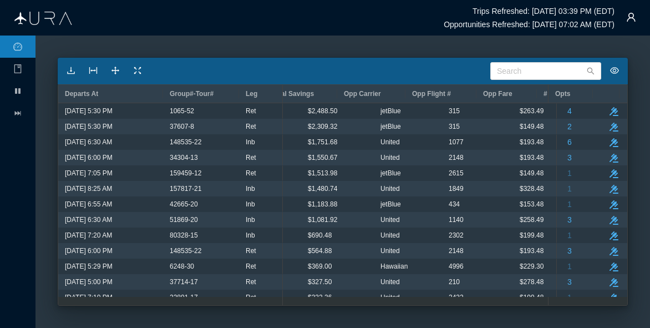
scroll to position [0, 0]
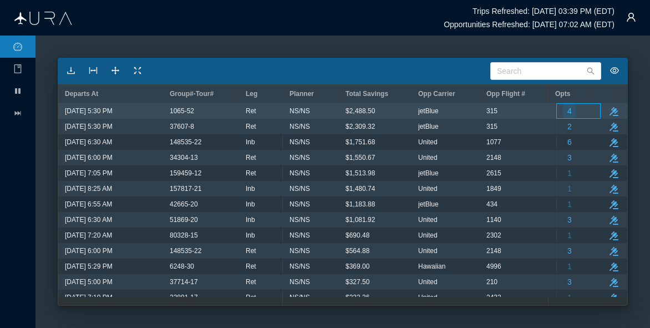
click at [567, 111] on span "4" at bounding box center [569, 111] width 4 height 14
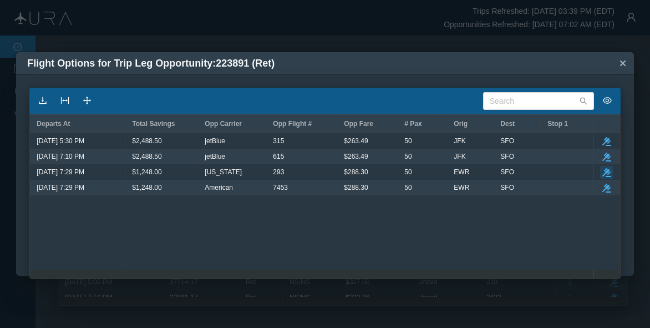
click at [606, 173] on icon "button" at bounding box center [606, 172] width 9 height 9
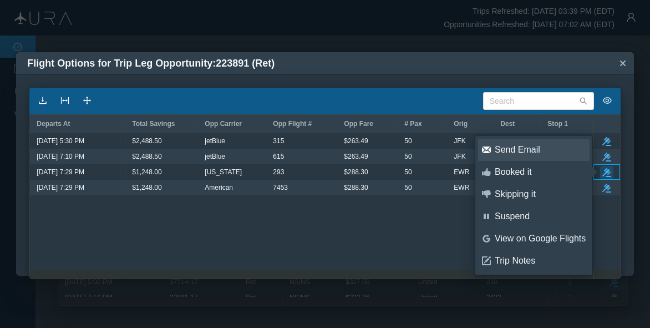
click at [520, 153] on div "Send Email" at bounding box center [540, 150] width 91 height 12
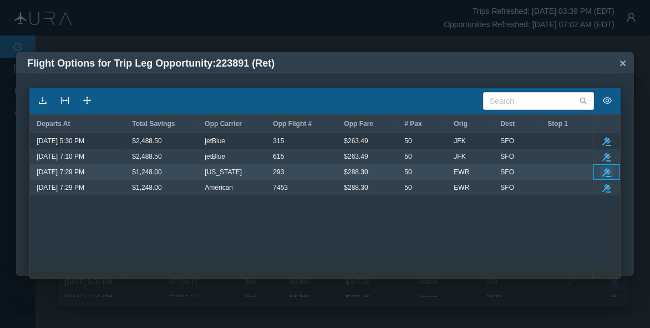
click at [607, 170] on icon "button" at bounding box center [606, 172] width 9 height 9
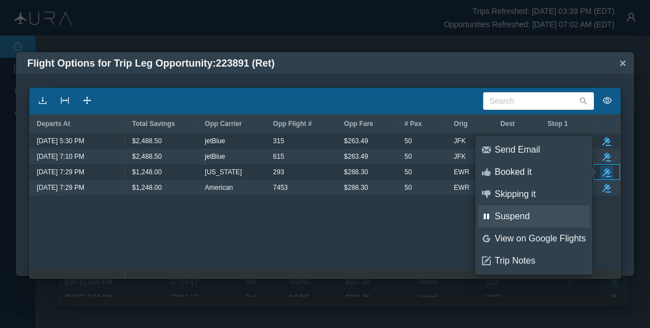
click at [523, 213] on div "Suspend" at bounding box center [540, 216] width 91 height 12
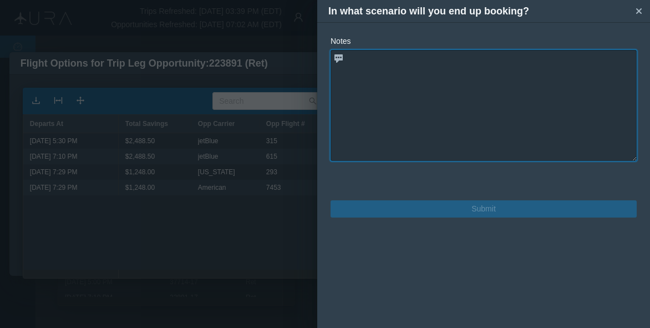
click at [414, 115] on textarea at bounding box center [484, 105] width 306 height 111
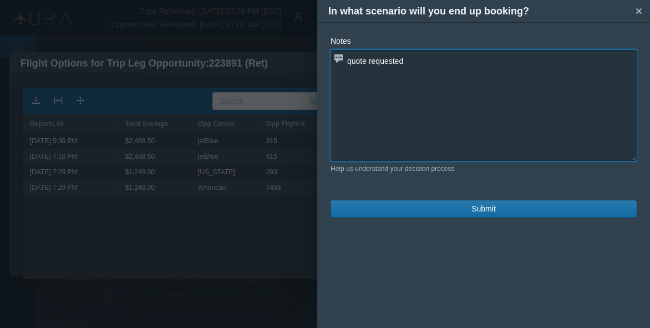
type textarea "quote requested"
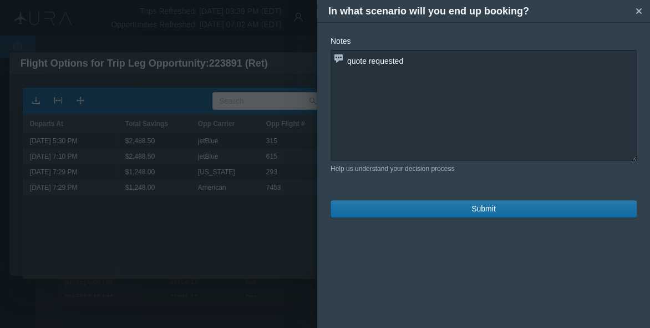
click at [483, 209] on span "Submit" at bounding box center [483, 209] width 24 height 12
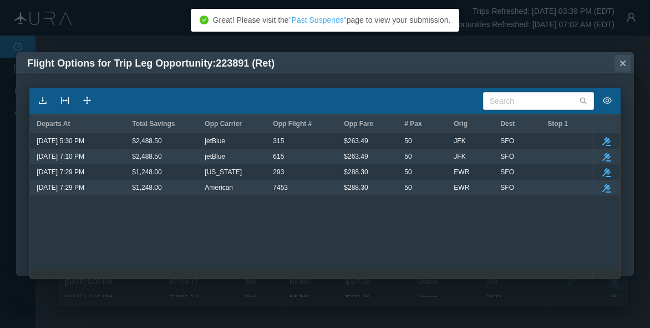
click at [626, 63] on icon "small-cross" at bounding box center [622, 63] width 11 height 11
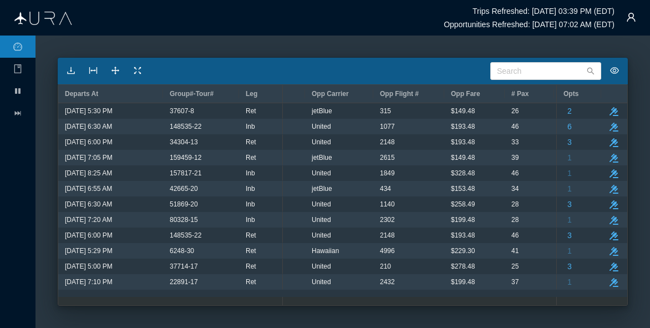
scroll to position [0, 119]
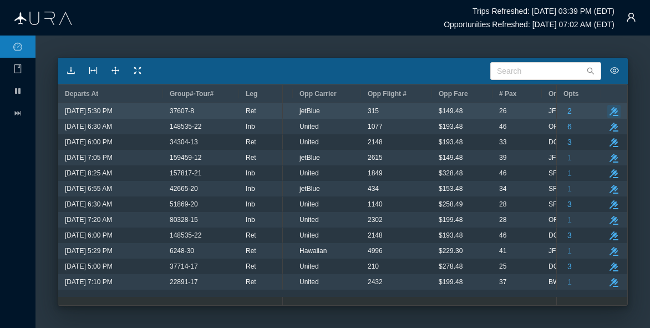
click at [618, 110] on icon "take-action" at bounding box center [614, 111] width 9 height 9
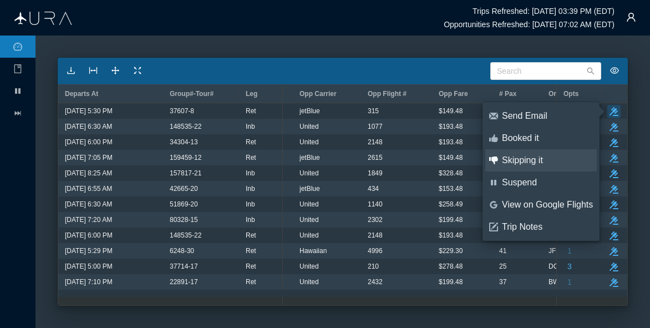
click at [526, 163] on div "Skipping it" at bounding box center [547, 160] width 91 height 12
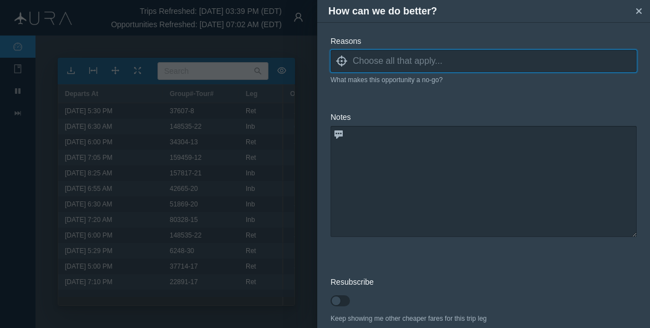
click at [354, 58] on input at bounding box center [495, 61] width 284 height 17
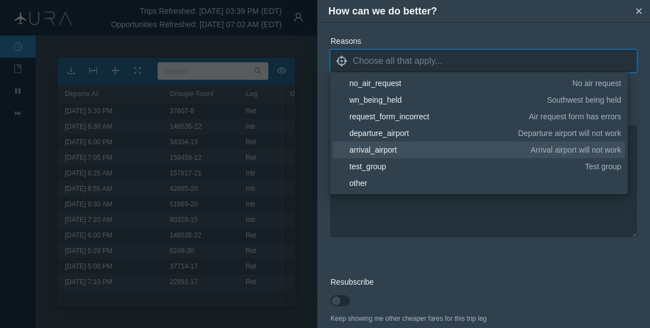
scroll to position [111, 0]
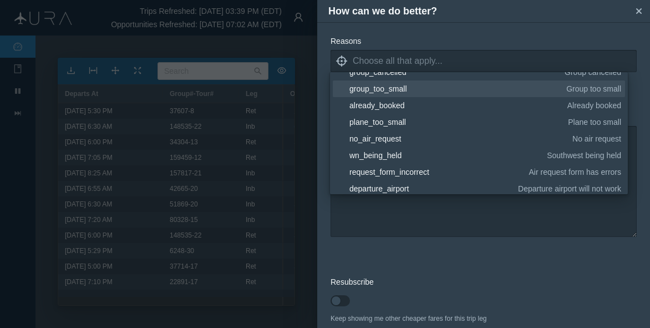
click at [365, 89] on div "group_too_small" at bounding box center [455, 88] width 213 height 11
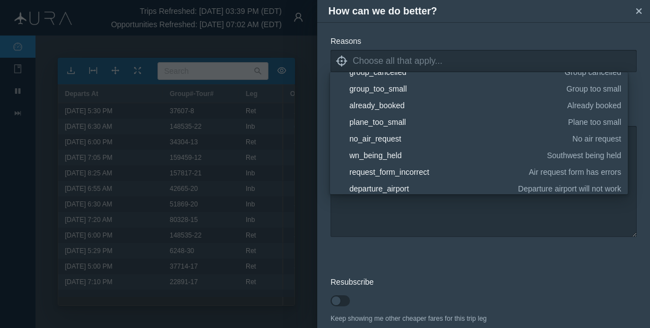
scroll to position [0, 0]
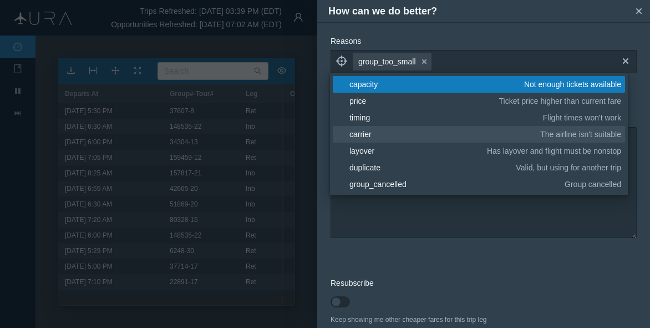
click at [371, 138] on div "carrier" at bounding box center [442, 134] width 187 height 11
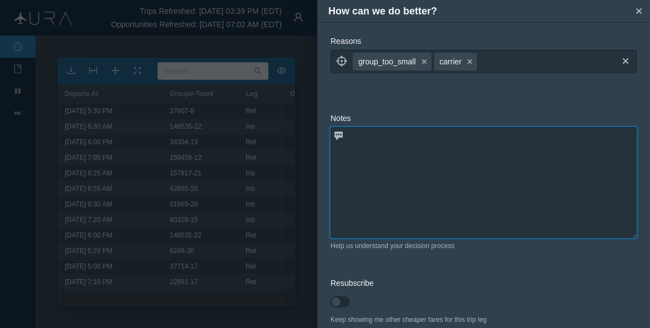
click at [402, 227] on textarea at bounding box center [484, 182] width 306 height 111
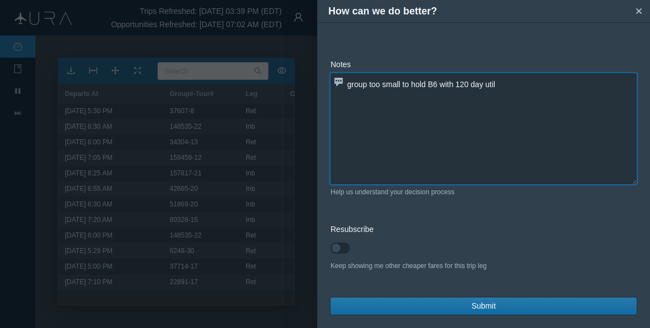
type textarea "group too small to hold B6 with 120 day util"
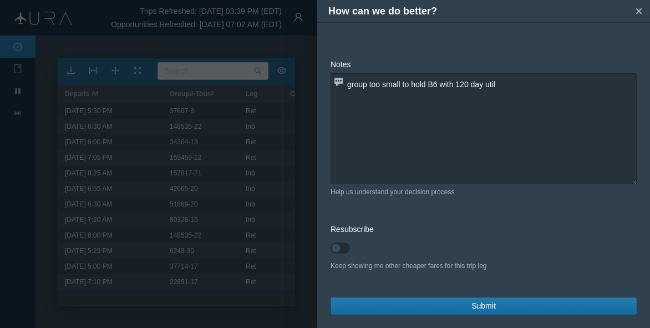
click at [471, 306] on span "Submit" at bounding box center [483, 306] width 24 height 12
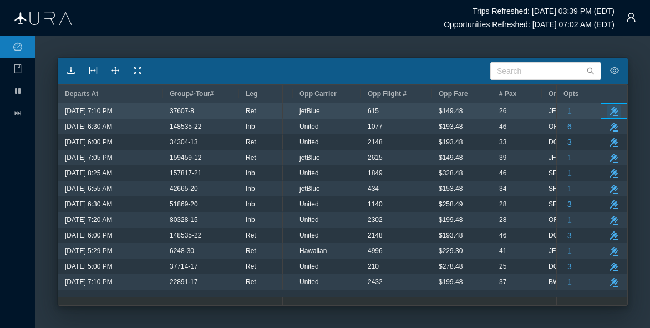
click at [615, 110] on icon "button" at bounding box center [614, 111] width 9 height 9
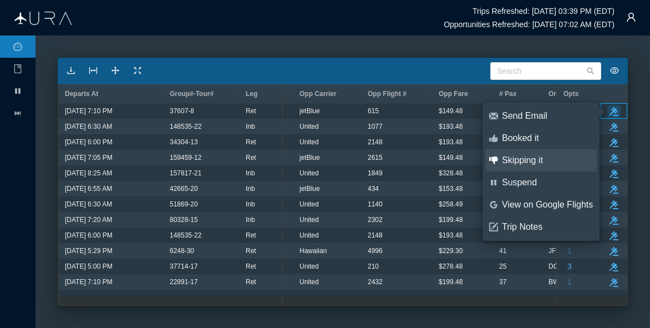
click at [525, 160] on div "Skipping it" at bounding box center [547, 160] width 91 height 12
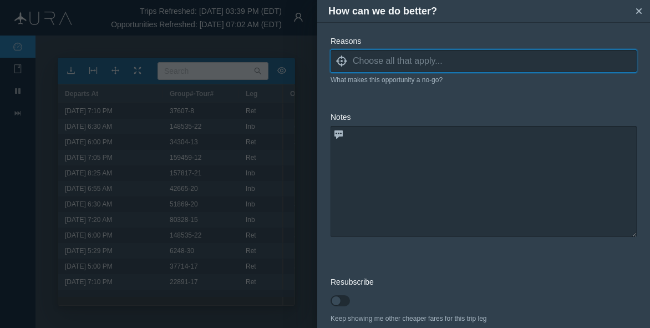
click at [419, 60] on input at bounding box center [495, 61] width 284 height 17
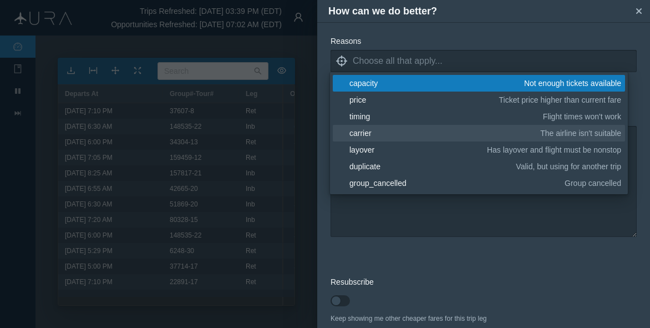
click at [363, 130] on div "carrier" at bounding box center [442, 133] width 187 height 11
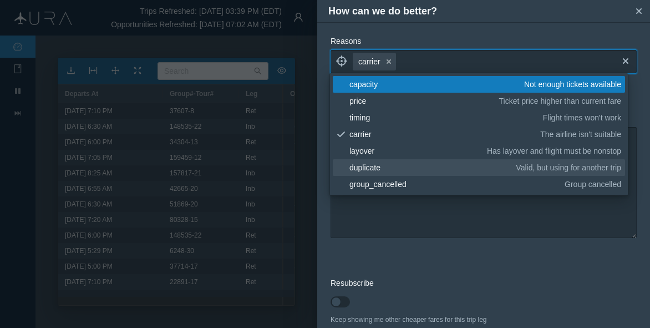
scroll to position [111, 0]
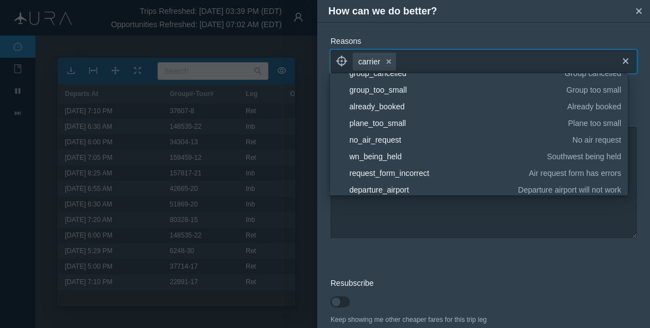
click at [370, 90] on div "group_too_small" at bounding box center [455, 89] width 213 height 11
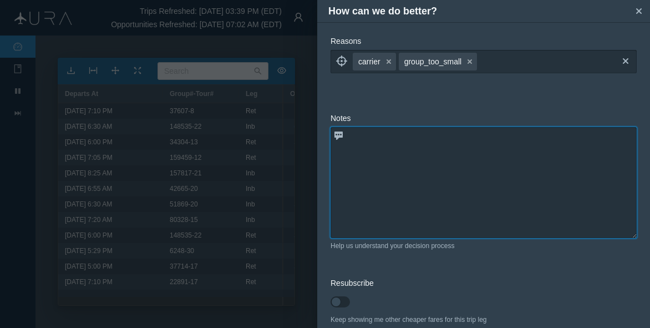
click at [413, 217] on textarea at bounding box center [484, 182] width 306 height 111
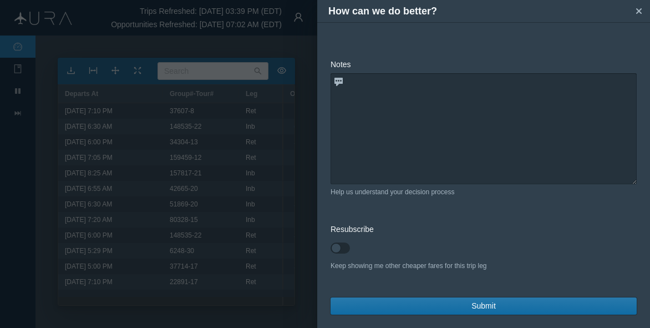
click at [490, 305] on span "Submit" at bounding box center [483, 306] width 24 height 12
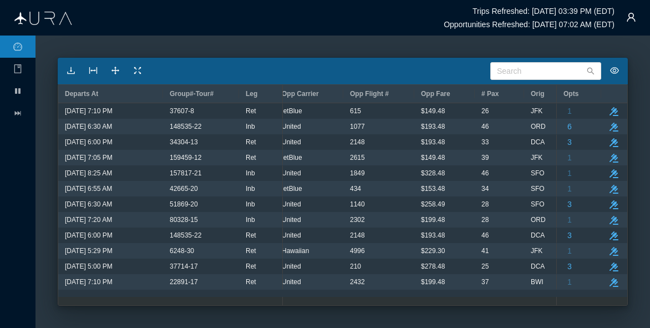
scroll to position [0, 148]
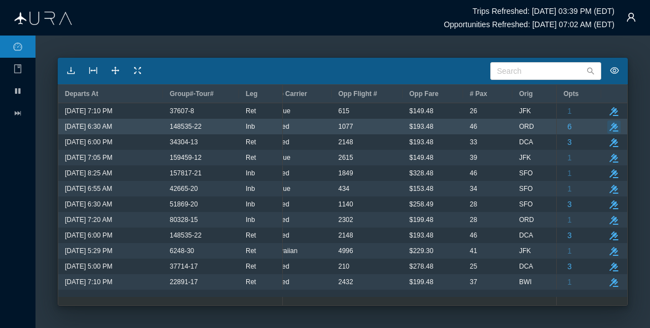
click at [616, 125] on icon "button" at bounding box center [614, 127] width 9 height 9
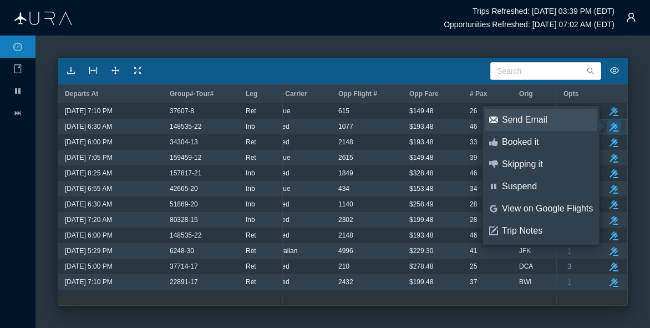
click at [515, 120] on div "Send Email" at bounding box center [547, 120] width 91 height 12
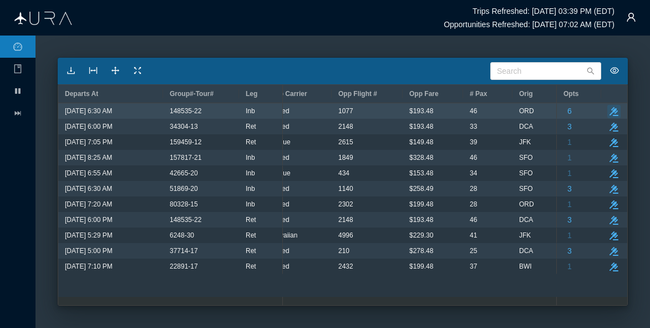
click at [615, 107] on button "take-action" at bounding box center [613, 111] width 13 height 13
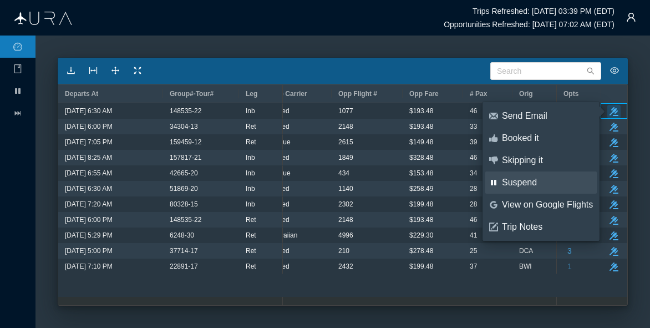
click at [528, 182] on div "Suspend" at bounding box center [547, 182] width 91 height 12
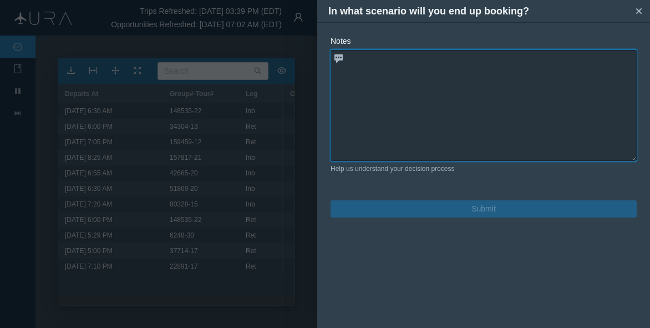
click at [364, 94] on textarea at bounding box center [484, 105] width 306 height 111
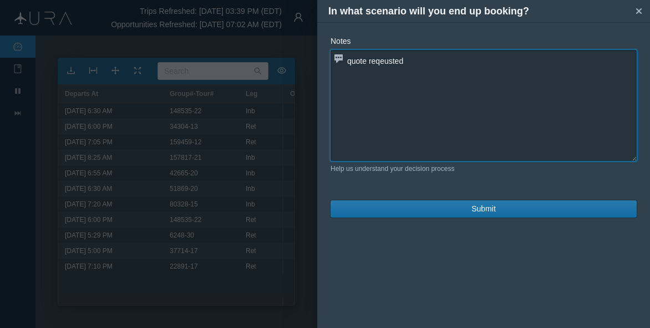
type textarea "quote reqeusted"
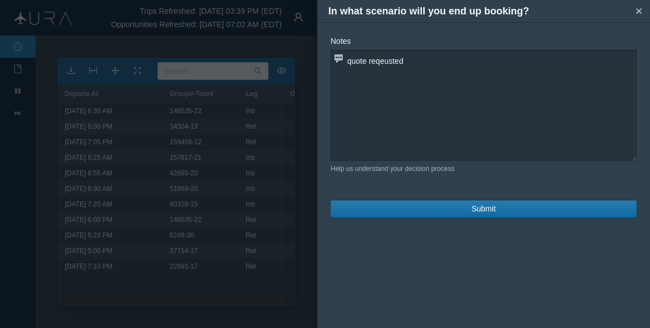
click at [495, 208] on span "Submit" at bounding box center [483, 209] width 24 height 12
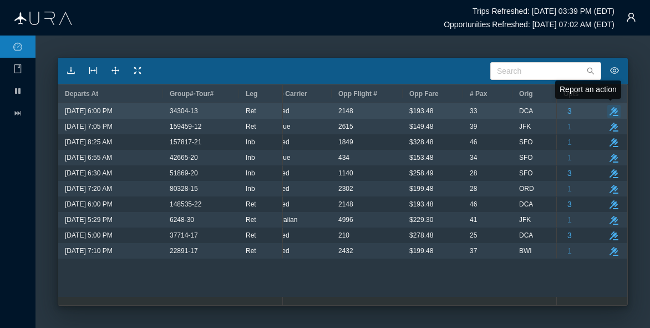
click at [616, 109] on icon "button" at bounding box center [614, 111] width 9 height 9
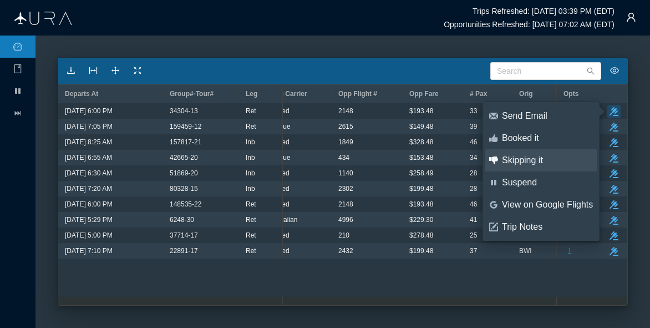
click at [535, 155] on div "Skipping it" at bounding box center [547, 160] width 91 height 12
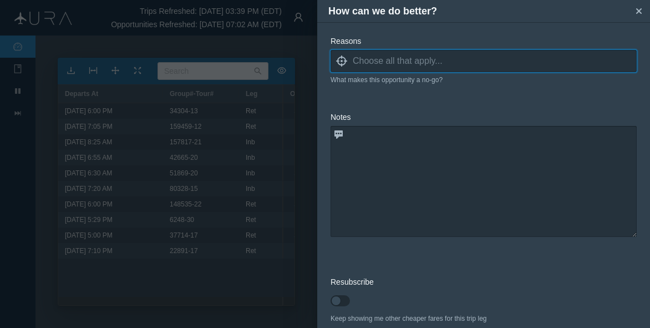
click at [391, 60] on input at bounding box center [495, 61] width 284 height 17
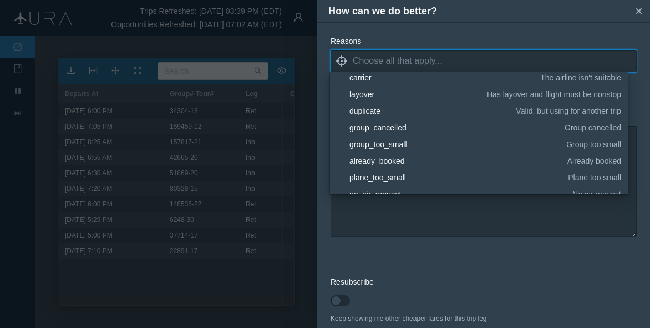
scroll to position [166, 0]
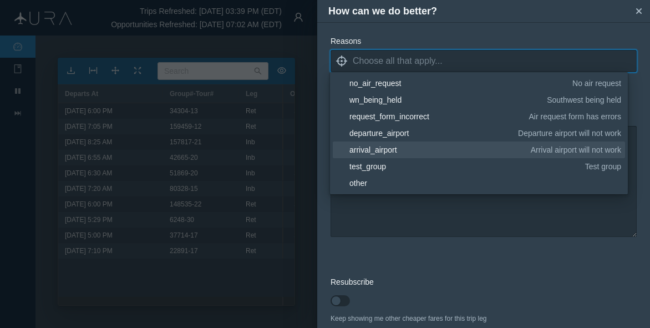
click at [392, 149] on div "arrival_airport" at bounding box center [438, 149] width 178 height 11
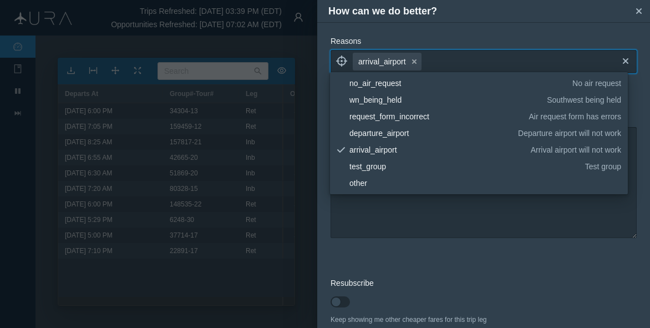
scroll to position [0, 0]
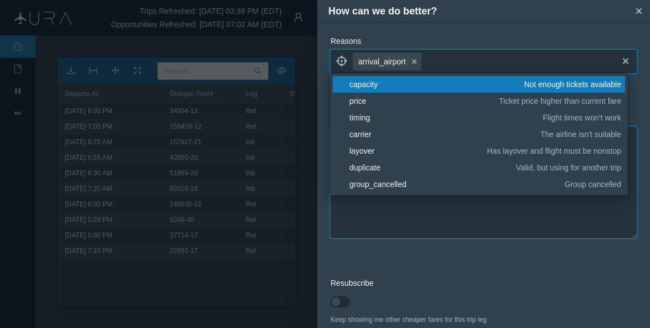
click at [422, 206] on textarea at bounding box center [484, 182] width 306 height 111
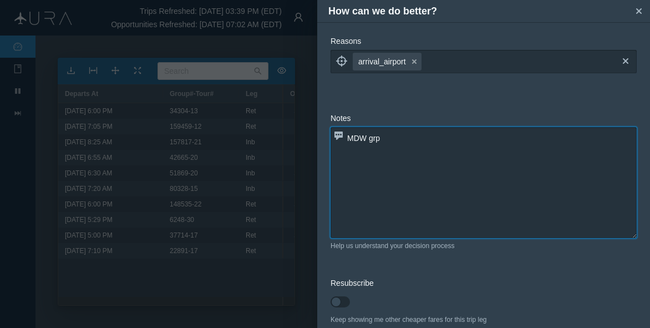
scroll to position [54, 0]
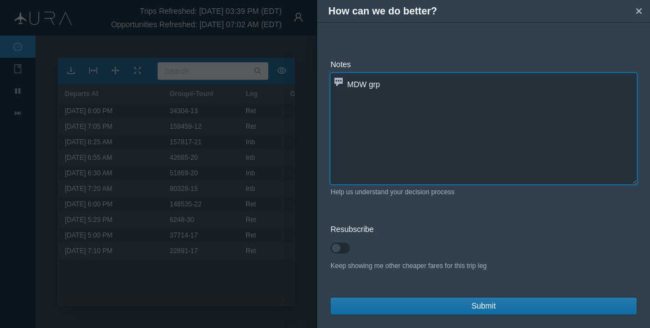
type textarea "MDW grp"
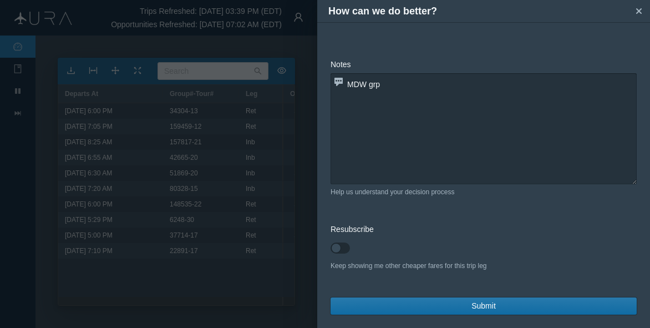
click at [482, 302] on span "Submit" at bounding box center [483, 306] width 24 height 12
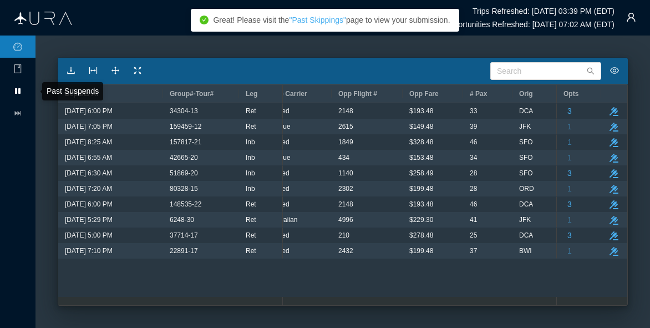
click at [19, 91] on icon at bounding box center [18, 91] width 6 height 6
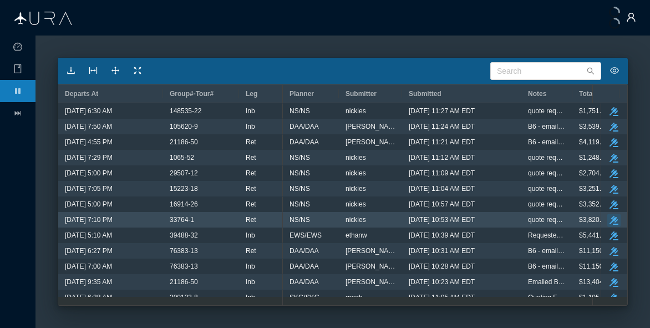
click at [610, 216] on icon "take-action" at bounding box center [614, 220] width 9 height 9
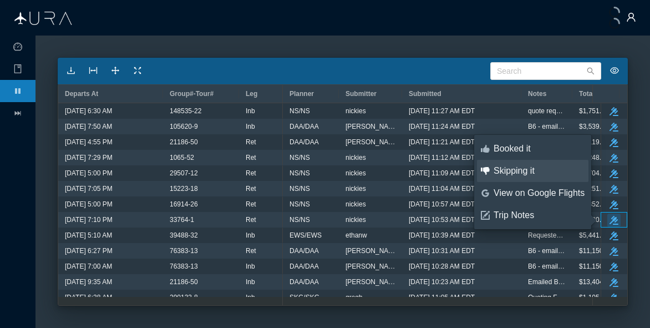
click at [516, 169] on div "Skipping it" at bounding box center [539, 171] width 91 height 12
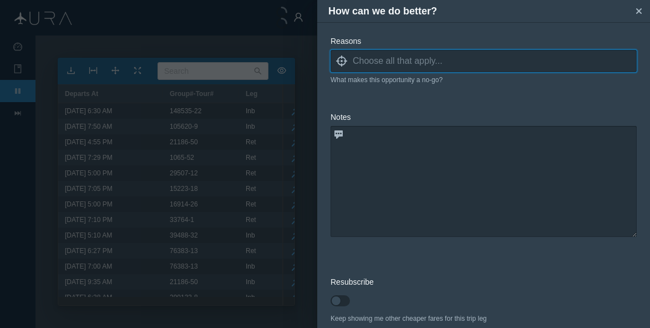
click at [398, 60] on input at bounding box center [495, 61] width 284 height 17
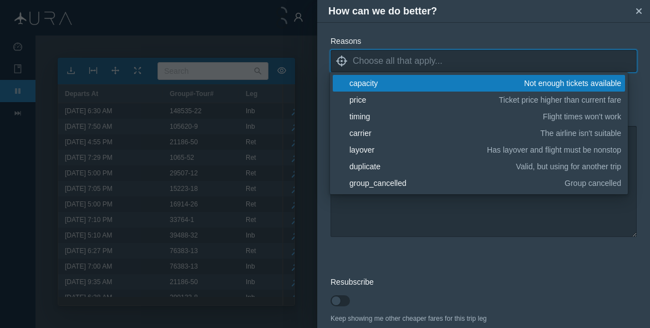
click at [372, 87] on div "capacity" at bounding box center [434, 83] width 171 height 11
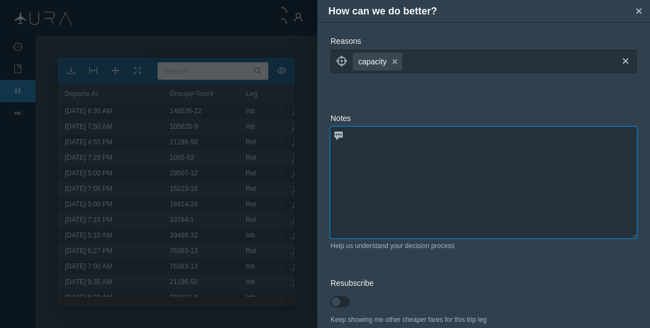
click at [419, 226] on textarea at bounding box center [484, 182] width 306 height 111
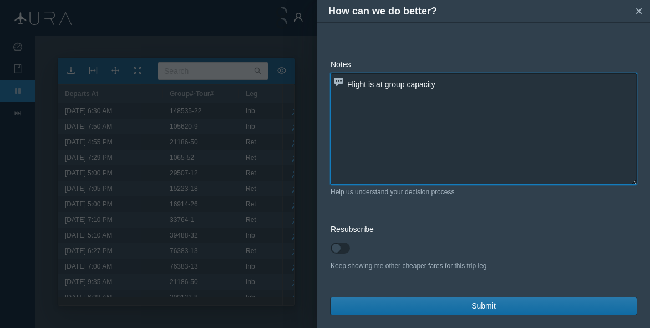
type textarea "Flight is at group capacity"
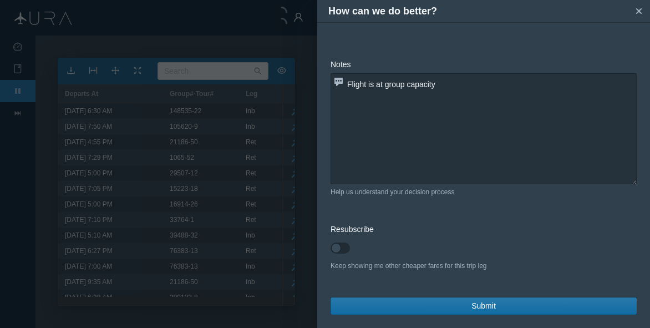
click at [452, 301] on button "Submit" at bounding box center [484, 305] width 306 height 17
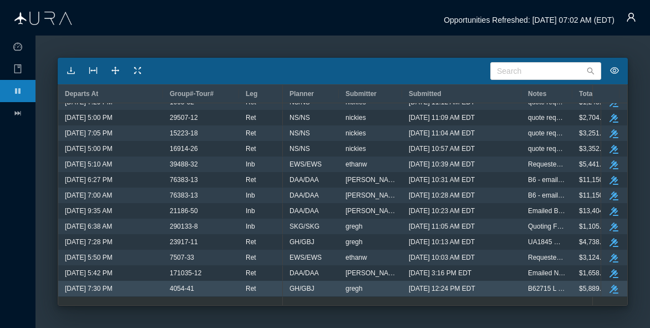
scroll to position [0, 0]
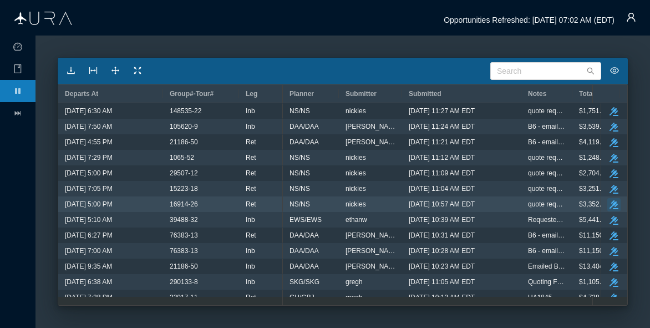
click at [610, 204] on icon "button" at bounding box center [614, 204] width 9 height 9
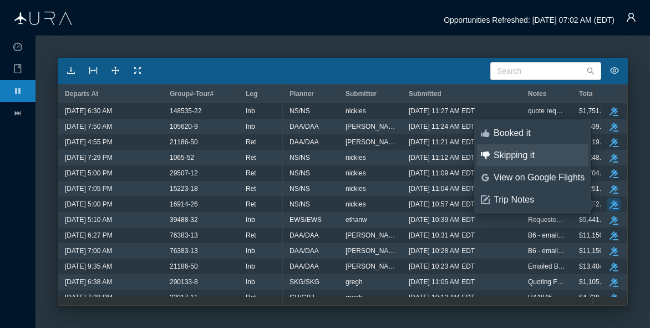
click at [498, 155] on div "Skipping it" at bounding box center [539, 155] width 91 height 12
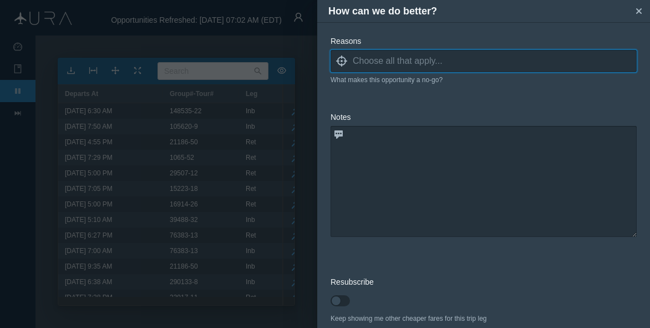
click at [359, 58] on input at bounding box center [495, 61] width 284 height 17
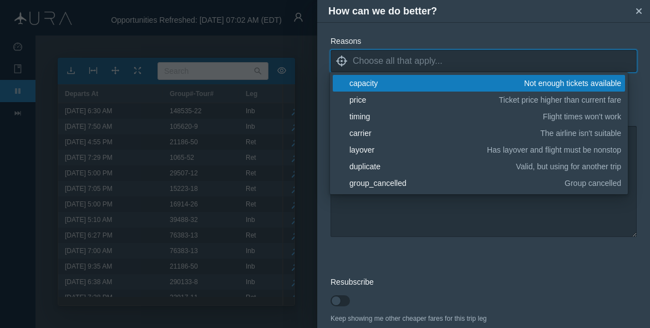
click at [367, 85] on div "capacity" at bounding box center [434, 83] width 171 height 11
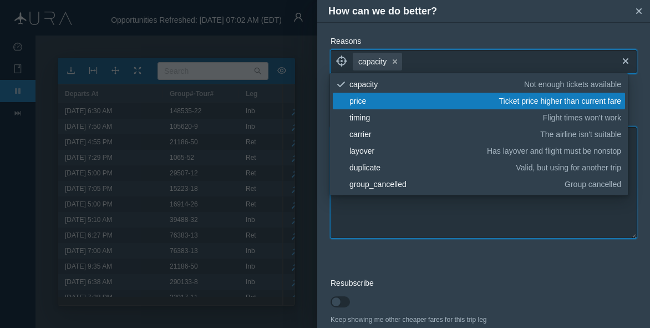
click at [403, 224] on textarea at bounding box center [484, 182] width 306 height 111
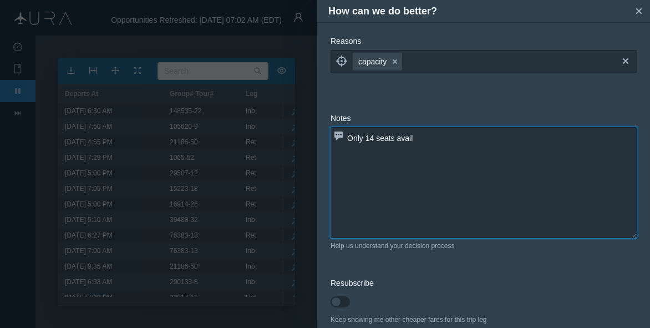
scroll to position [54, 0]
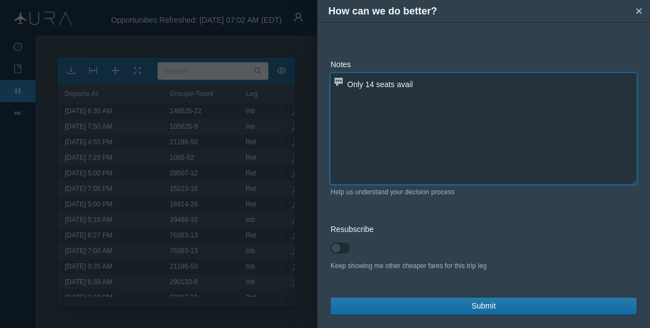
type textarea "Only 14 seats avail"
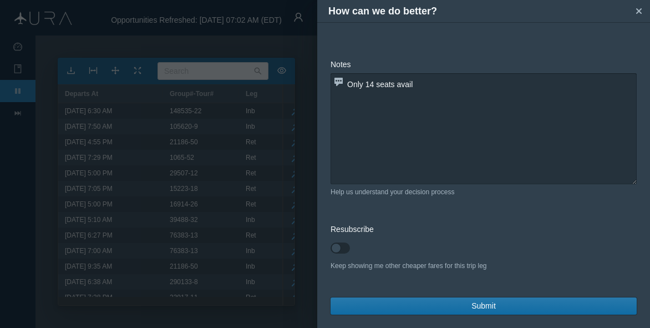
click at [459, 307] on button "Submit" at bounding box center [484, 305] width 306 height 17
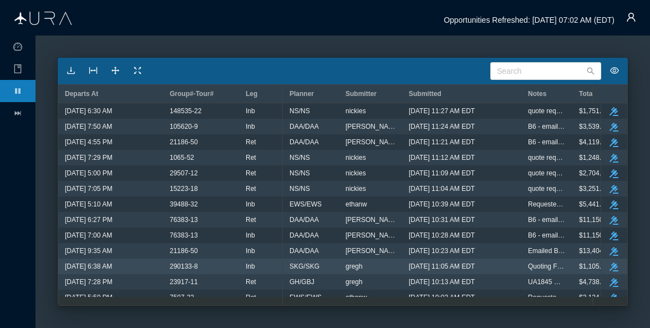
scroll to position [55, 0]
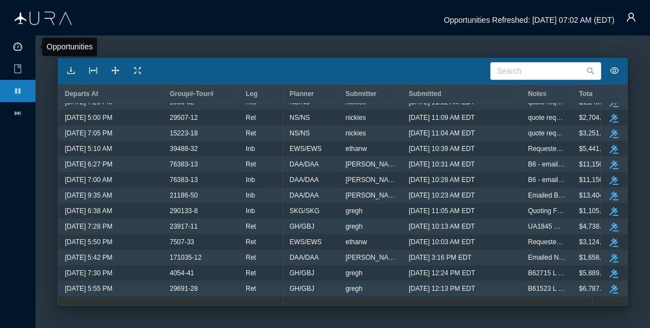
click at [16, 40] on li at bounding box center [18, 47] width 36 height 22
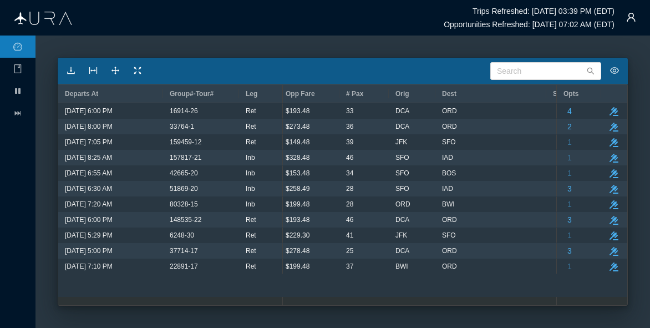
scroll to position [0, 295]
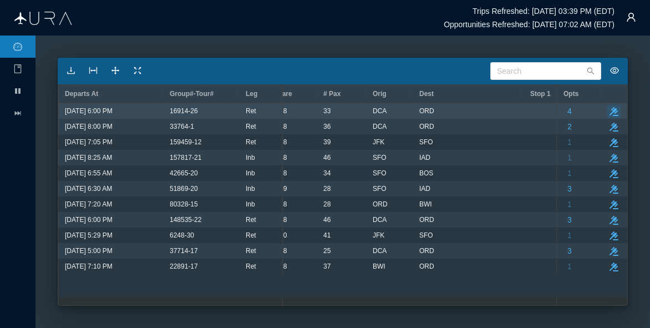
click at [617, 110] on icon "take-action" at bounding box center [614, 111] width 9 height 9
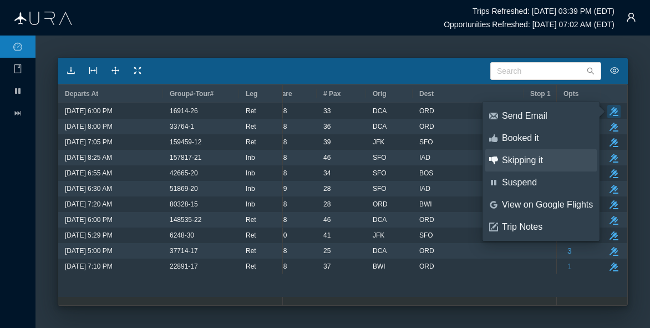
click at [520, 163] on div "Skipping it" at bounding box center [547, 160] width 91 height 12
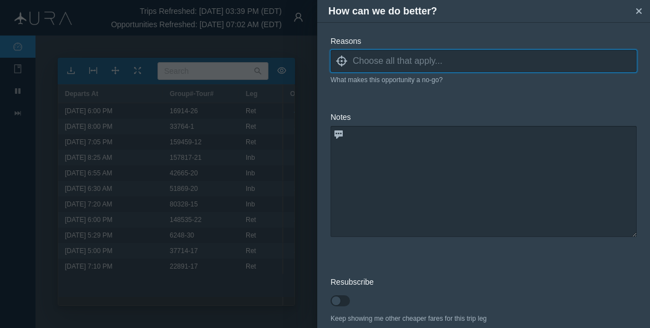
click at [372, 57] on input at bounding box center [495, 61] width 284 height 17
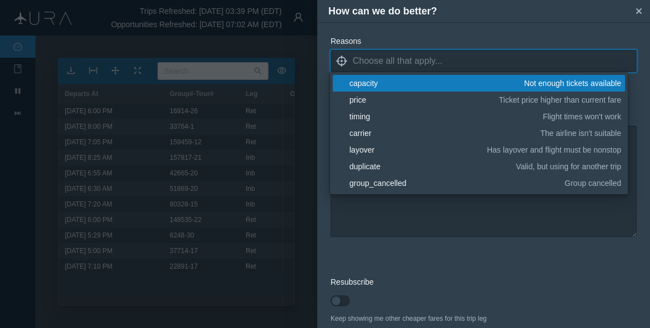
click at [370, 78] on div "capacity" at bounding box center [434, 83] width 171 height 11
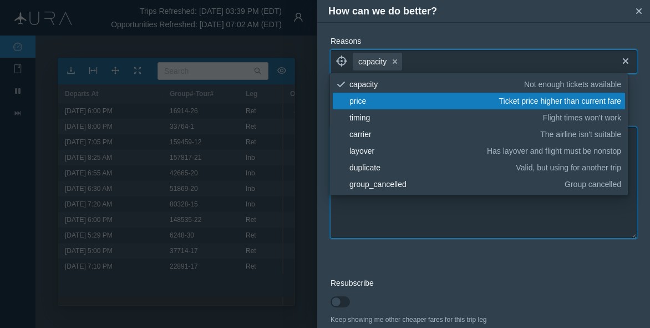
click at [409, 209] on textarea at bounding box center [484, 182] width 306 height 111
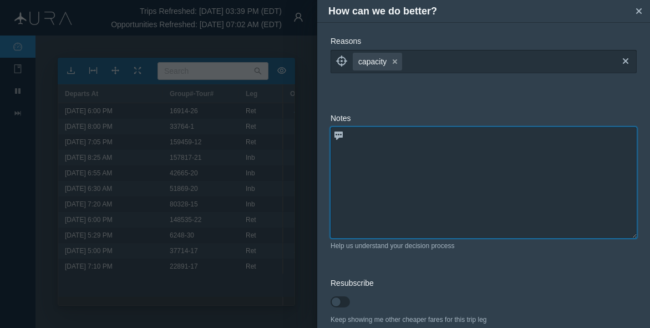
scroll to position [54, 0]
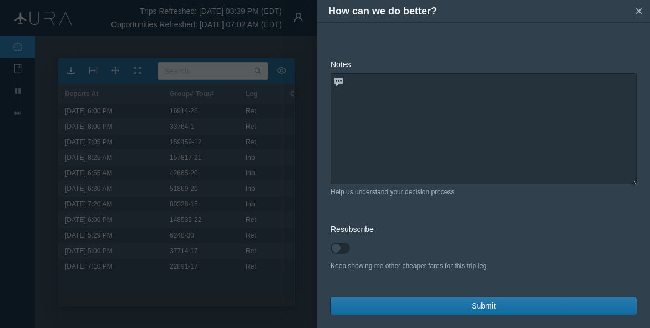
click at [474, 306] on span "Submit" at bounding box center [483, 306] width 24 height 12
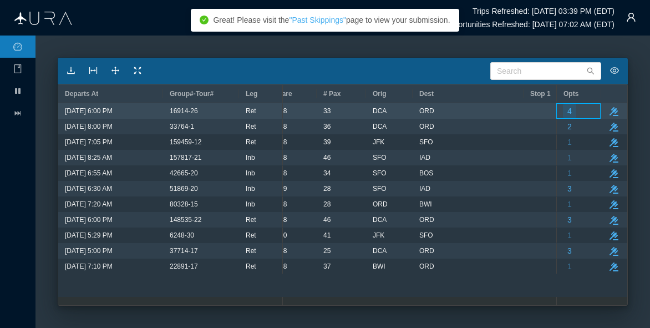
click at [571, 111] on span "4" at bounding box center [569, 111] width 4 height 14
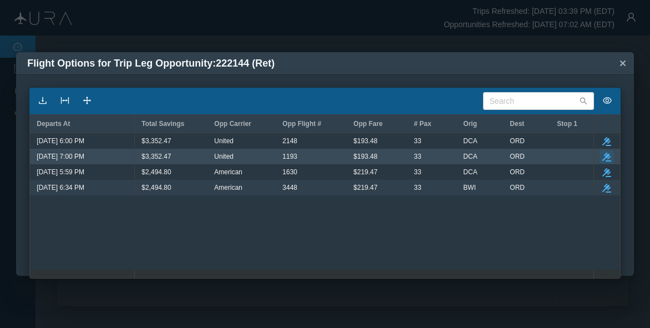
click at [605, 155] on icon "button" at bounding box center [606, 157] width 9 height 9
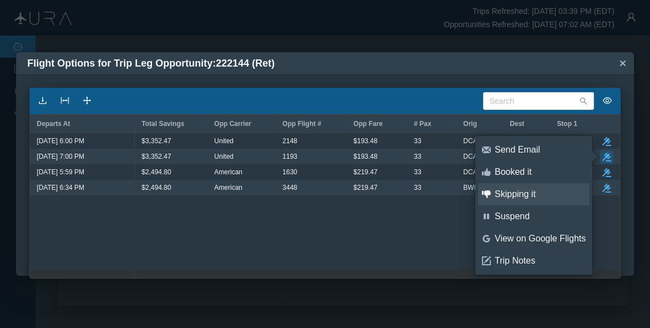
click at [517, 192] on div "Skipping it" at bounding box center [540, 194] width 91 height 12
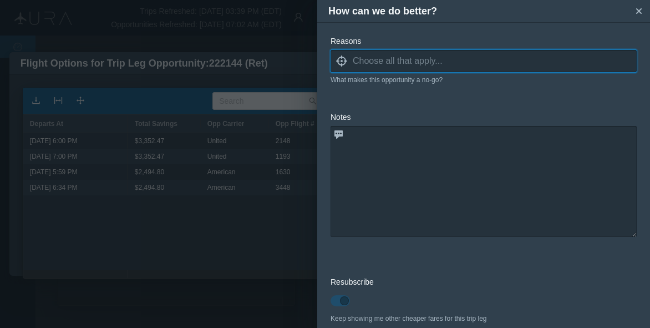
click at [389, 58] on input at bounding box center [495, 61] width 284 height 17
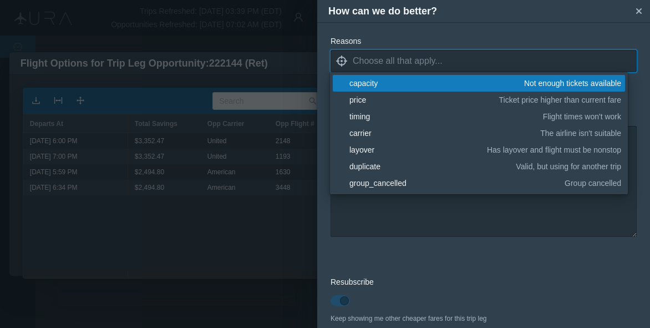
click at [382, 81] on div "capacity" at bounding box center [434, 83] width 171 height 11
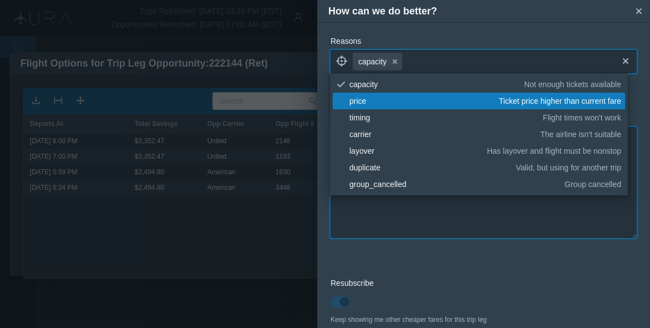
click at [428, 212] on textarea at bounding box center [484, 182] width 306 height 111
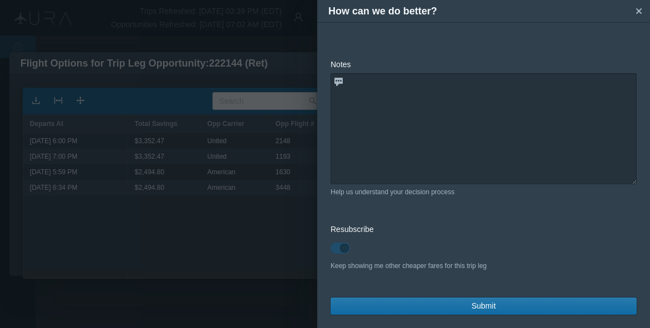
click at [509, 300] on button "Submit" at bounding box center [484, 305] width 306 height 17
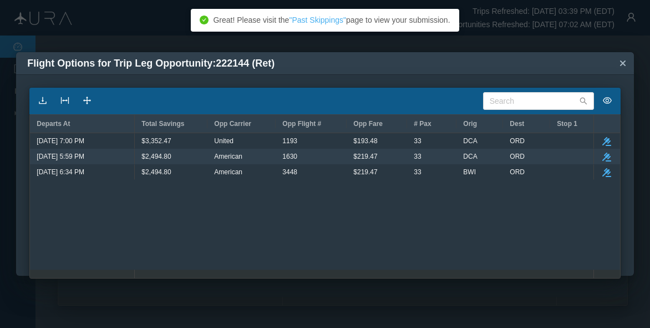
click at [606, 141] on icon "button" at bounding box center [606, 141] width 9 height 9
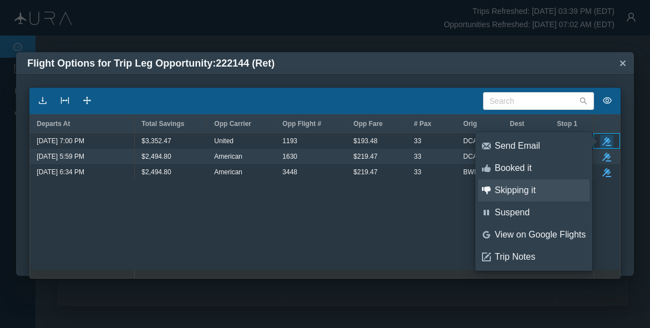
click at [520, 186] on div "Skipping it" at bounding box center [540, 190] width 91 height 12
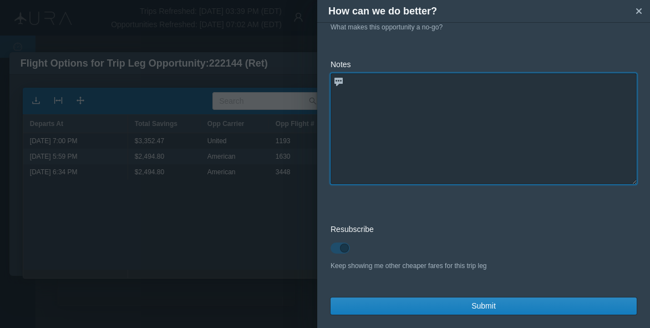
click at [402, 128] on textarea at bounding box center [484, 128] width 306 height 111
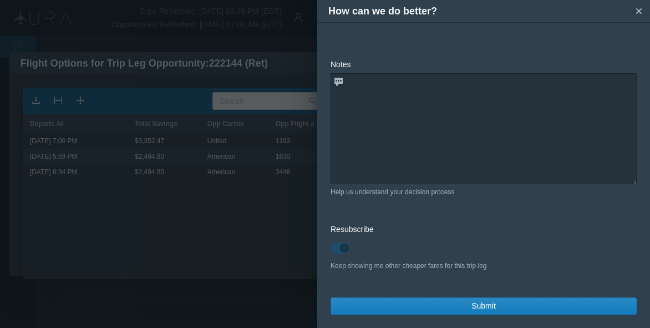
click at [467, 304] on button "Submit" at bounding box center [484, 305] width 306 height 17
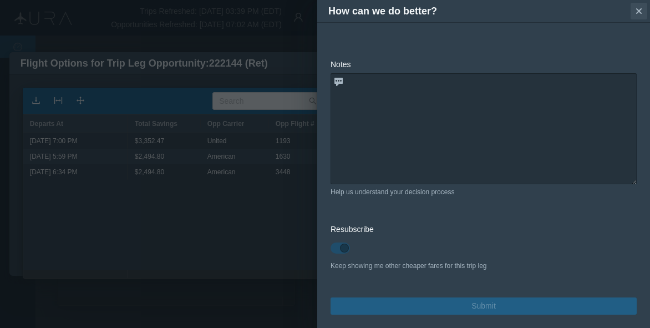
click at [638, 7] on icon "small-cross" at bounding box center [638, 11] width 11 height 11
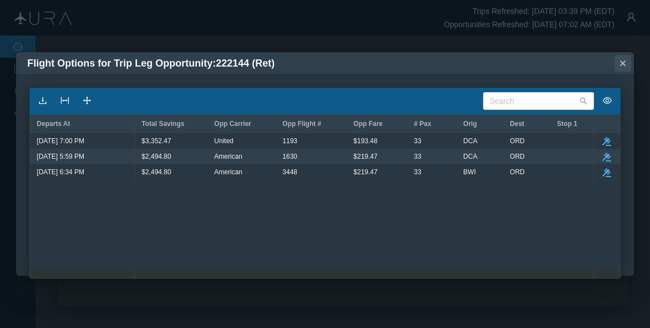
click at [623, 62] on icon "Close" at bounding box center [623, 63] width 6 height 6
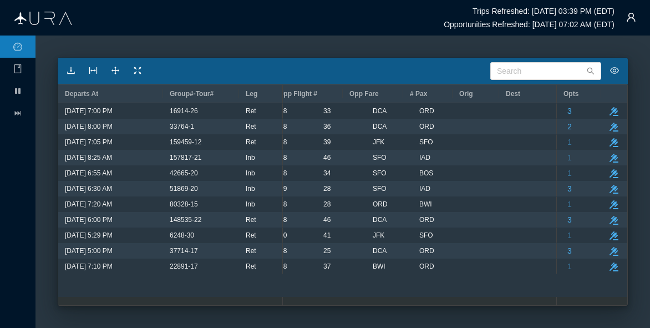
scroll to position [0, 0]
